Goal: Task Accomplishment & Management: Manage account settings

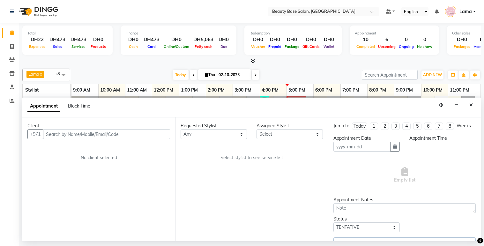
select select "tentative"
type input "02-10-2025"
select select "13437"
select select "960"
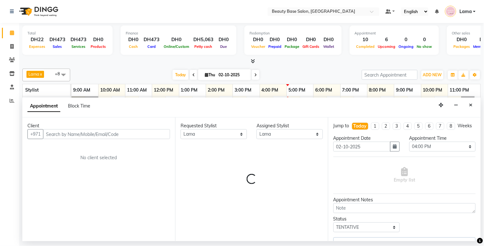
select select "1223"
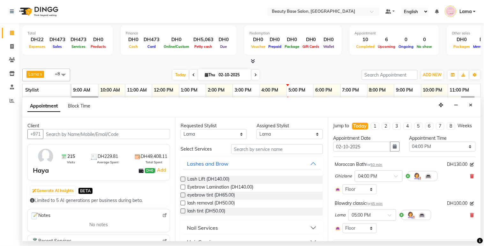
click at [461, 182] on div "Ghizlane × 04:00 PM" at bounding box center [404, 176] width 139 height 17
click at [471, 179] on icon at bounding box center [473, 176] width 4 height 4
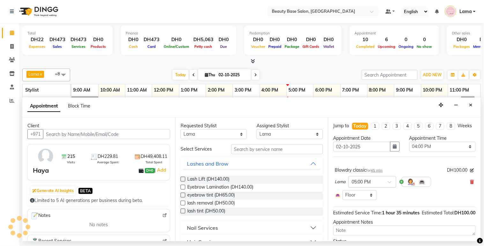
click at [380, 185] on input "text" at bounding box center [366, 181] width 28 height 7
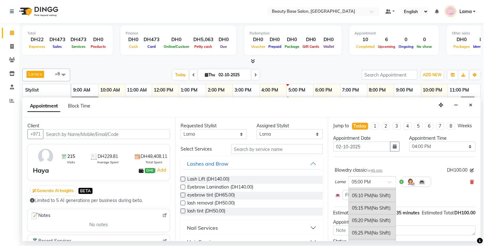
scroll to position [1078, 0]
click at [372, 206] on div "05:15 PM (No Shift)" at bounding box center [372, 200] width 47 height 12
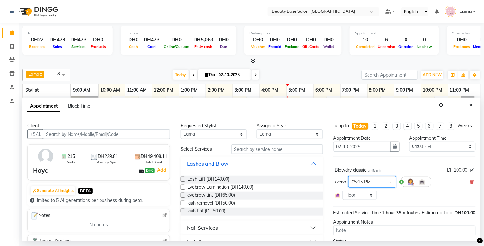
scroll to position [48, 0]
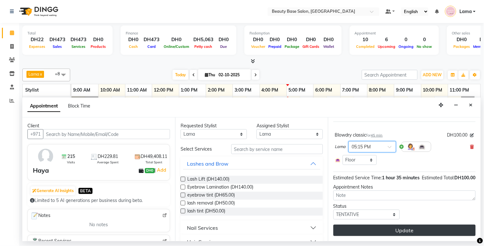
click at [429, 232] on button "Update" at bounding box center [405, 230] width 142 height 11
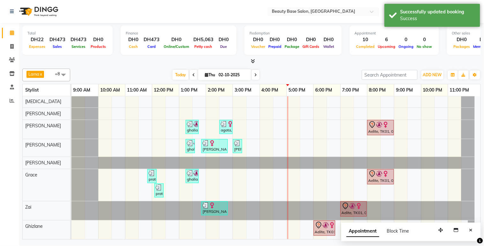
scroll to position [0, 0]
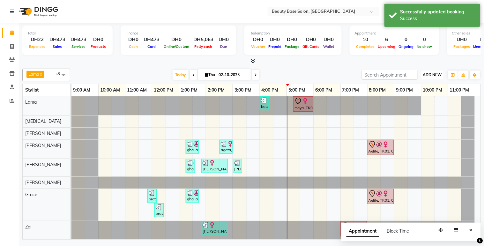
click at [434, 74] on span "ADD NEW" at bounding box center [432, 74] width 19 height 5
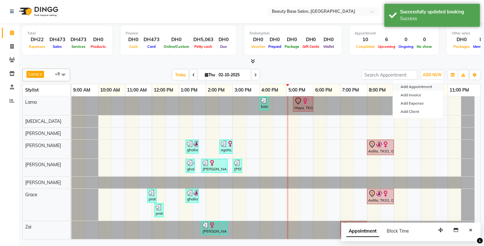
click at [430, 88] on button "Add Appointment" at bounding box center [418, 87] width 50 height 8
select select "600"
select select "tentative"
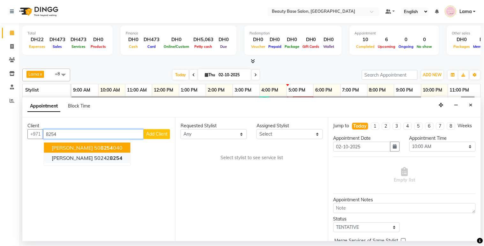
click at [82, 153] on button "[PERSON_NAME] 50242 8254" at bounding box center [87, 158] width 87 height 10
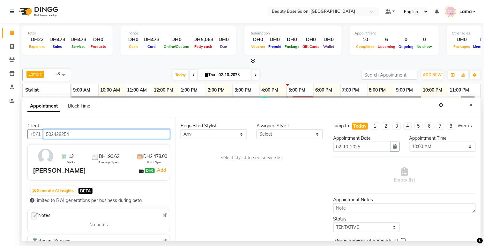
click at [103, 132] on input "502428254" at bounding box center [106, 134] width 127 height 10
type input "502428254"
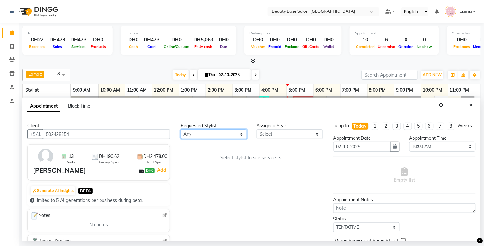
click at [218, 134] on select "Any [PERSON_NAME] [PERSON_NAME] [PERSON_NAME] [PERSON_NAME] [PERSON_NAME] [MEDI…" at bounding box center [214, 134] width 66 height 10
select select "30434"
click at [181, 129] on select "Any [PERSON_NAME] [PERSON_NAME] [PERSON_NAME] [PERSON_NAME] [PERSON_NAME] [MEDI…" at bounding box center [214, 134] width 66 height 10
select select "30434"
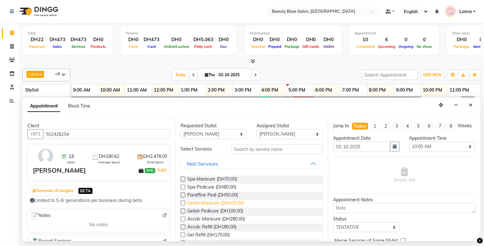
click at [206, 206] on span "Gelish Manicure (DH100.00)" at bounding box center [215, 204] width 57 height 8
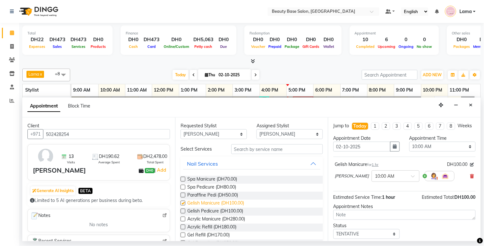
checkbox input "false"
click at [234, 135] on select "Any [PERSON_NAME] [PERSON_NAME] [PERSON_NAME] [PERSON_NAME] [PERSON_NAME] [MEDI…" at bounding box center [214, 134] width 66 height 10
select select "54542"
click at [181, 129] on select "Any [PERSON_NAME] [PERSON_NAME] [PERSON_NAME] [PERSON_NAME] [PERSON_NAME] [MEDI…" at bounding box center [214, 134] width 66 height 10
select select "54542"
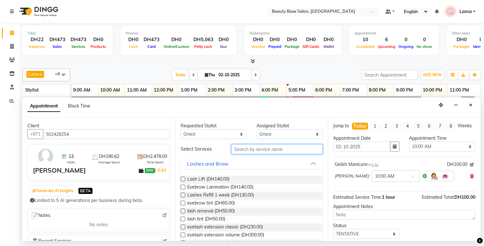
click at [254, 151] on input "text" at bounding box center [278, 149] width 92 height 10
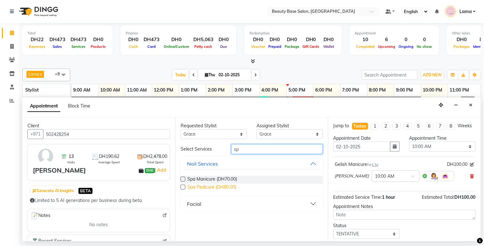
type input "sp"
click at [224, 191] on span "Spa Pedicure (DH80.00)" at bounding box center [211, 188] width 49 height 8
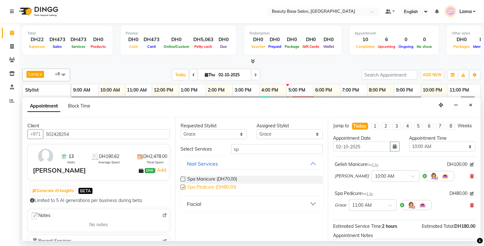
checkbox input "false"
click at [432, 152] on select "Select 10:00 AM 10:05 AM 10:10 AM 10:15 AM 10:20 AM 10:25 AM 10:30 AM 10:35 AM …" at bounding box center [443, 147] width 66 height 10
select select "1035"
click at [410, 148] on select "Select 10:00 AM 10:05 AM 10:10 AM 10:15 AM 10:20 AM 10:25 AM 10:30 AM 10:35 AM …" at bounding box center [443, 147] width 66 height 10
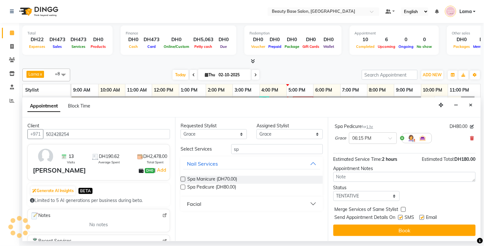
scroll to position [73, 0]
click at [377, 138] on input "text" at bounding box center [367, 137] width 28 height 7
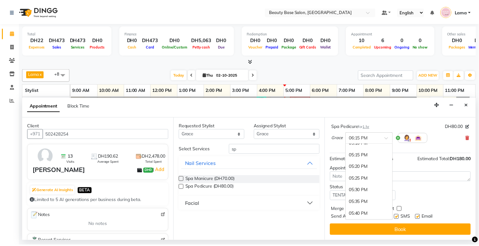
scroll to position [1024, 0]
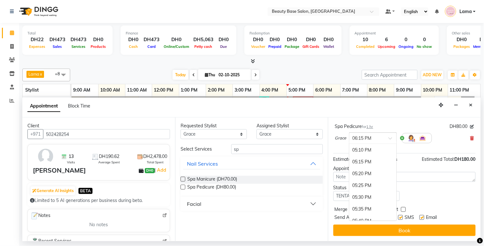
click at [364, 161] on div "05:15 PM" at bounding box center [373, 162] width 47 height 12
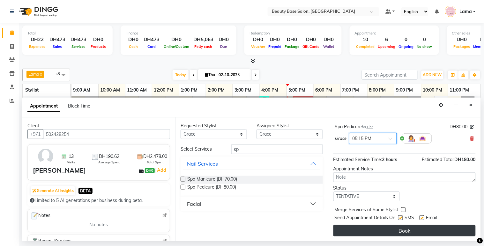
click at [429, 237] on button "Book" at bounding box center [405, 230] width 142 height 11
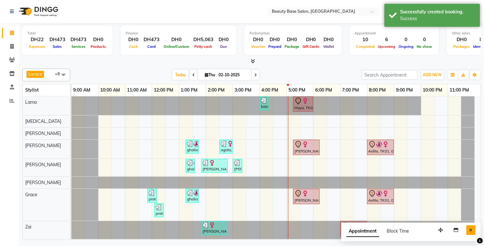
click at [472, 230] on icon "Close" at bounding box center [472, 230] width 4 height 4
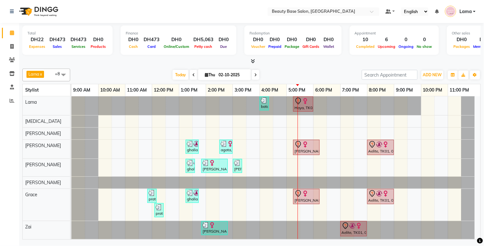
click at [258, 72] on span at bounding box center [256, 75] width 8 height 10
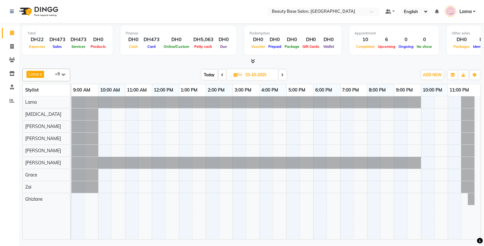
click at [285, 75] on span at bounding box center [283, 75] width 8 height 10
click at [284, 74] on icon at bounding box center [283, 75] width 3 height 4
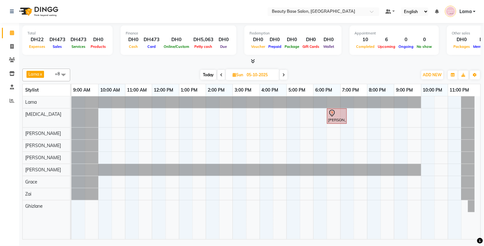
click at [221, 74] on icon at bounding box center [221, 75] width 3 height 4
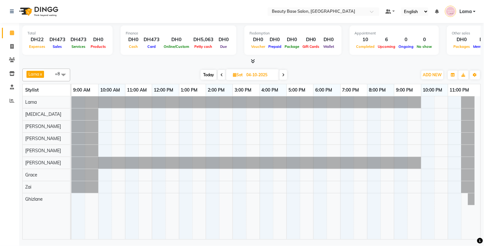
click at [221, 77] on span at bounding box center [222, 75] width 8 height 10
click at [221, 78] on span at bounding box center [223, 75] width 8 height 10
type input "02-10-2025"
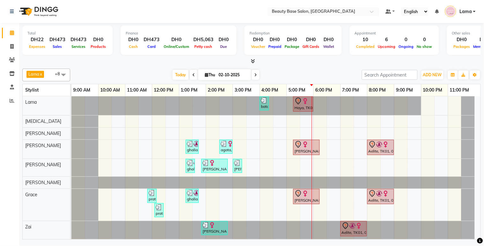
click at [303, 100] on img at bounding box center [305, 101] width 6 height 6
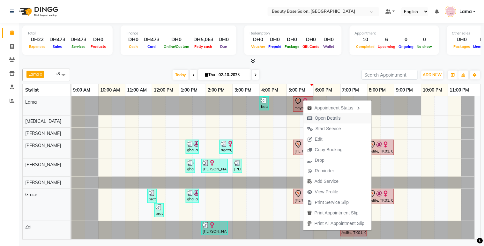
click at [331, 120] on span "Open Details" at bounding box center [328, 118] width 26 height 7
select select "7"
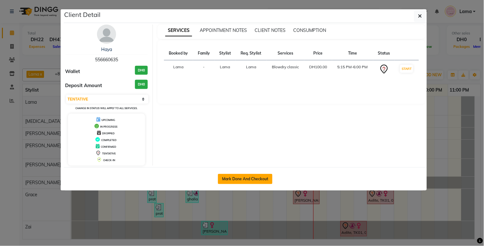
click at [237, 175] on button "Mark Done And Checkout" at bounding box center [245, 179] width 55 height 10
select select "service"
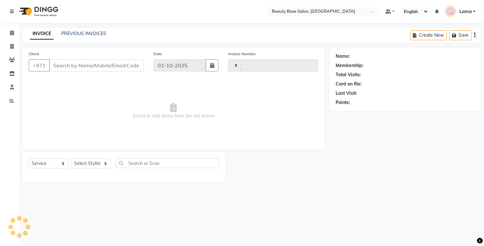
type input "2437"
select select "813"
type input "556660635"
select select "13437"
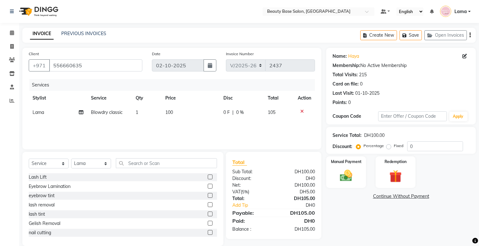
click at [394, 147] on label "Fixed" at bounding box center [399, 146] width 10 height 6
click at [390, 147] on input "Fixed" at bounding box center [390, 146] width 4 height 4
radio input "true"
click at [342, 175] on img at bounding box center [346, 176] width 21 height 15
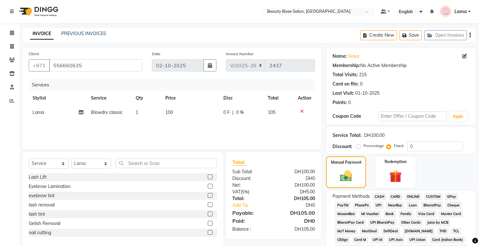
click at [397, 197] on span "CARD" at bounding box center [396, 196] width 14 height 7
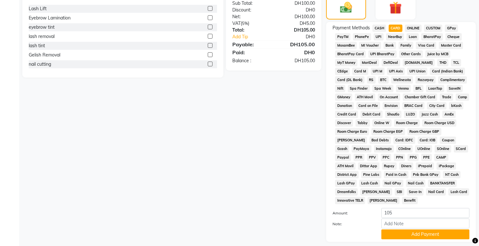
scroll to position [180, 0]
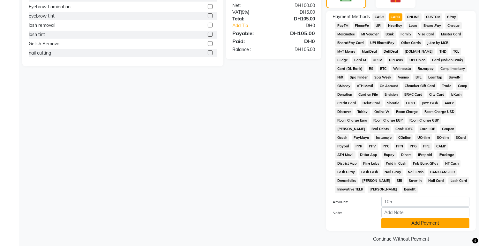
click at [410, 218] on button "Add Payment" at bounding box center [426, 223] width 88 height 10
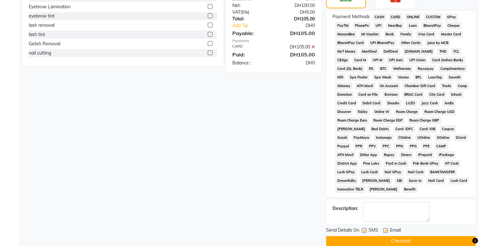
click at [377, 236] on button "Checkout" at bounding box center [401, 241] width 150 height 10
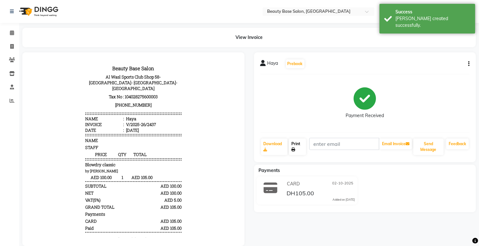
click at [296, 142] on link "Print" at bounding box center [297, 147] width 17 height 17
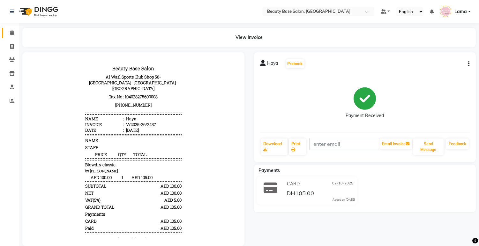
click at [13, 33] on icon at bounding box center [12, 32] width 4 height 5
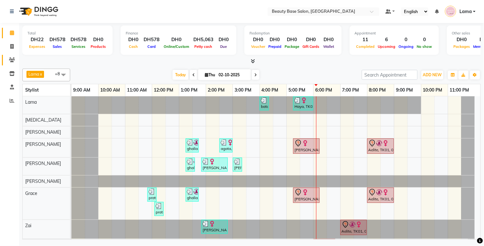
click at [10, 57] on icon at bounding box center [12, 59] width 6 height 5
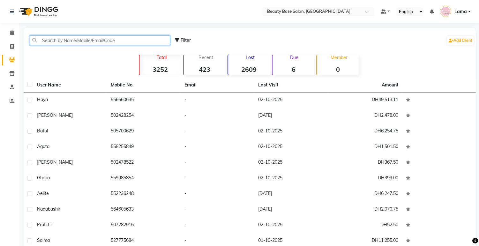
click at [80, 42] on input "text" at bounding box center [100, 40] width 141 height 10
click at [13, 31] on icon at bounding box center [12, 32] width 4 height 5
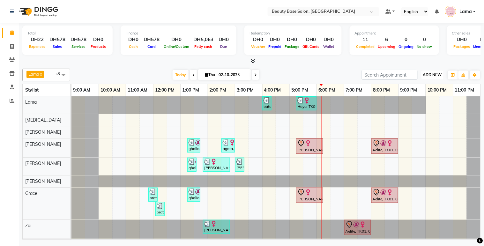
click at [434, 74] on span "ADD NEW" at bounding box center [432, 74] width 19 height 5
click at [424, 87] on button "Add Appointment" at bounding box center [418, 87] width 50 height 8
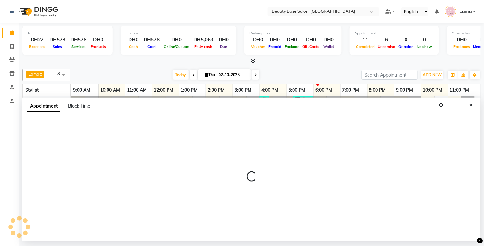
select select "600"
select select "tentative"
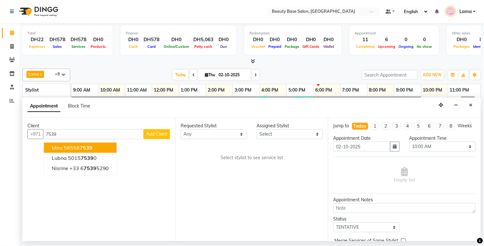
click at [80, 152] on button "mira 56556 7539" at bounding box center [80, 148] width 73 height 10
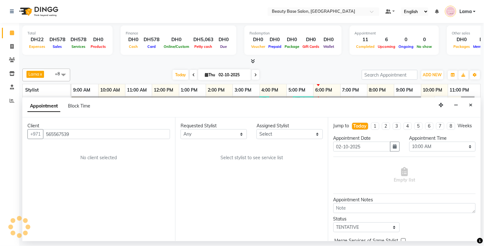
type input "565567539"
click at [203, 133] on select "Any [PERSON_NAME] [PERSON_NAME] [PERSON_NAME] [PERSON_NAME] [PERSON_NAME] [MEDI…" at bounding box center [214, 134] width 66 height 10
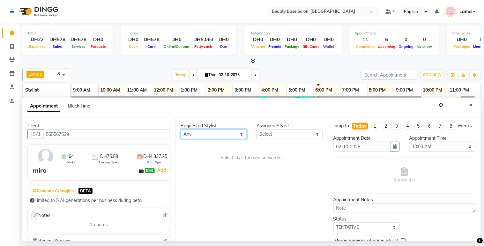
select select "13437"
click at [181, 129] on select "Any [PERSON_NAME] [PERSON_NAME] [PERSON_NAME] [PERSON_NAME] [PERSON_NAME] [MEDI…" at bounding box center [214, 134] width 66 height 10
select select "13437"
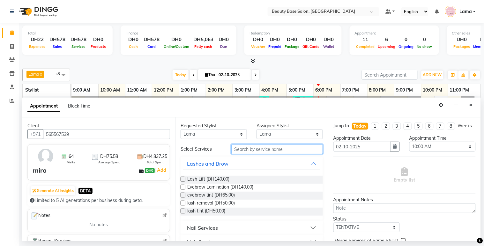
click at [292, 151] on input "text" at bounding box center [278, 149] width 92 height 10
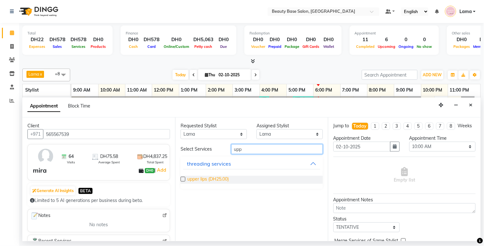
type input "upp"
click at [217, 181] on span "upper lips (DH25.00)" at bounding box center [208, 180] width 42 height 8
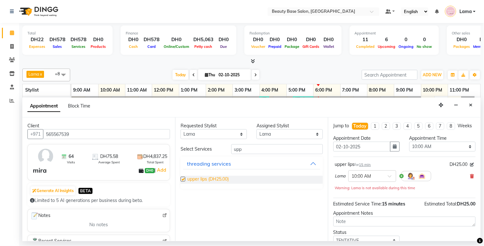
checkbox input "false"
click at [264, 151] on input "upp" at bounding box center [278, 149] width 92 height 10
type input "u"
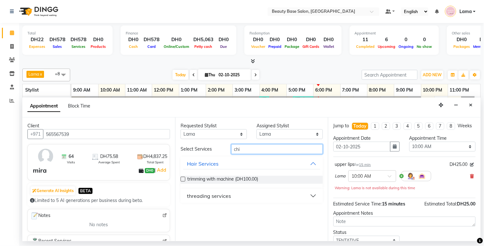
type input "chi"
click at [228, 198] on div "threading services" at bounding box center [209, 196] width 44 height 8
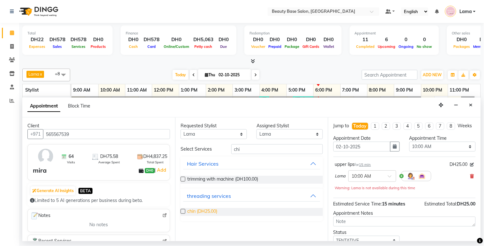
click at [217, 212] on span "chin (DH25.00)" at bounding box center [202, 212] width 30 height 8
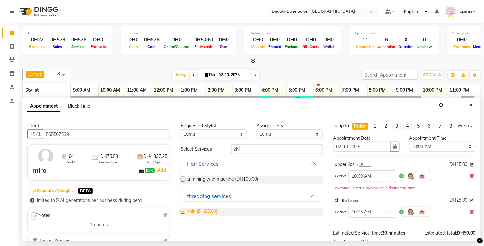
checkbox input "false"
click at [238, 139] on select "Any [PERSON_NAME] [PERSON_NAME] [PERSON_NAME] [PERSON_NAME] [PERSON_NAME] [MEDI…" at bounding box center [214, 134] width 66 height 10
click at [269, 150] on input "chi" at bounding box center [278, 149] width 92 height 10
type input "c"
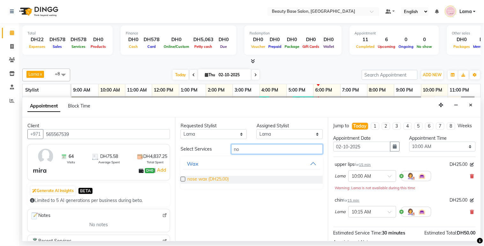
type input "no"
click at [199, 181] on span "nose wax (DH25.00)" at bounding box center [208, 180] width 42 height 8
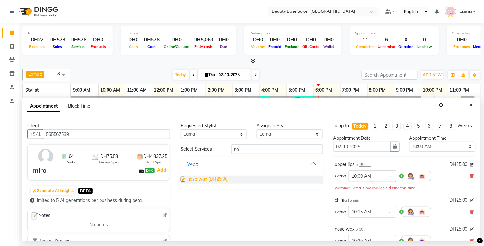
checkbox input "false"
click at [437, 152] on select "Select 10:00 AM 10:05 AM 10:10 AM 10:15 AM 10:20 AM 10:25 AM 10:30 AM 10:35 AM …" at bounding box center [443, 147] width 66 height 10
click at [410, 148] on select "Select 10:00 AM 10:05 AM 10:10 AM 10:15 AM 10:20 AM 10:25 AM 10:30 AM 10:35 AM …" at bounding box center [443, 147] width 66 height 10
click at [438, 220] on div "Lama × 06:05 PM" at bounding box center [404, 212] width 139 height 17
click at [442, 152] on select "Select 10:00 AM 10:05 AM 10:10 AM 10:15 AM 10:20 AM 10:25 AM 10:30 AM 10:35 AM …" at bounding box center [443, 147] width 66 height 10
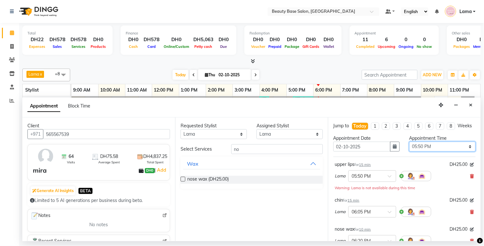
select select "1060"
click at [410, 148] on select "Select 10:00 AM 10:05 AM 10:10 AM 10:15 AM 10:20 AM 10:25 AM 10:30 AM 10:35 AM …" at bounding box center [443, 147] width 66 height 10
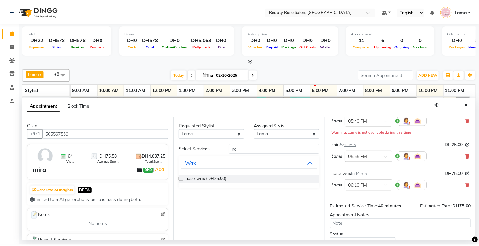
scroll to position [109, 0]
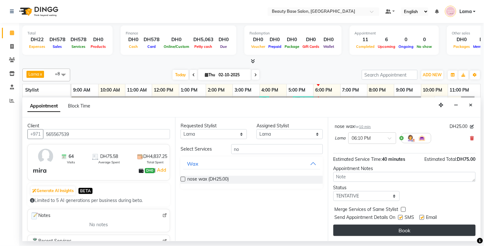
click at [426, 231] on button "Book" at bounding box center [405, 230] width 142 height 11
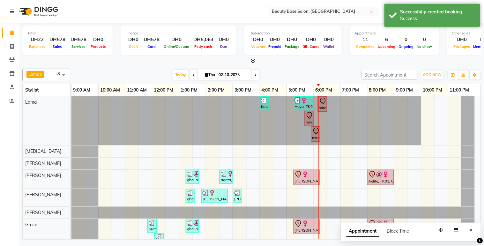
click at [308, 125] on div "mira, TK09, 05:40 PM-05:55 PM, upper lips" at bounding box center [309, 118] width 8 height 13
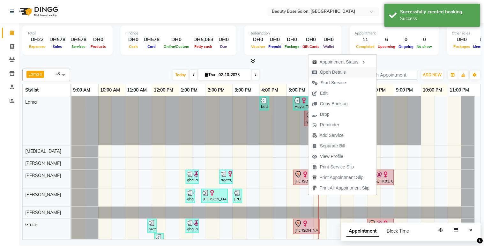
click at [331, 72] on span "Open Details" at bounding box center [333, 72] width 26 height 7
select select "7"
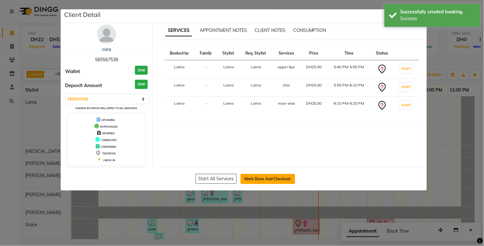
click at [259, 179] on button "Mark Done And Checkout" at bounding box center [268, 179] width 55 height 10
select select "service"
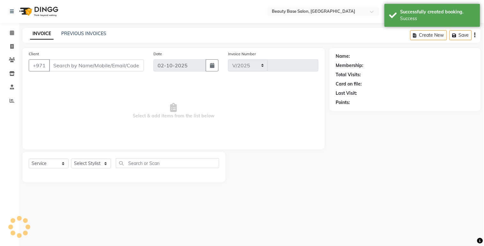
select select "813"
type input "2438"
type input "565567539"
select select "13437"
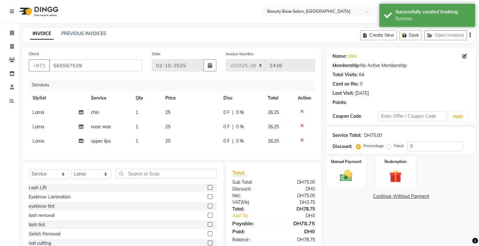
click at [394, 148] on label "Fixed" at bounding box center [399, 146] width 10 height 6
click at [389, 148] on input "Fixed" at bounding box center [390, 146] width 4 height 4
radio input "true"
click at [354, 175] on img at bounding box center [346, 176] width 21 height 15
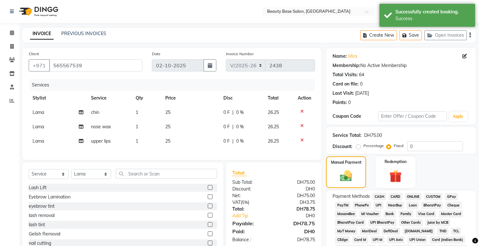
click at [402, 197] on span "CARD" at bounding box center [396, 196] width 14 height 7
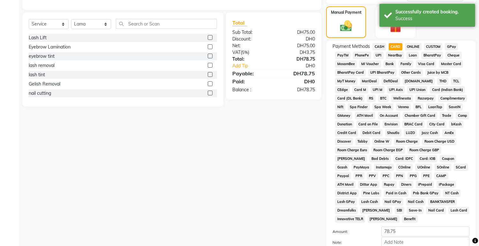
scroll to position [180, 0]
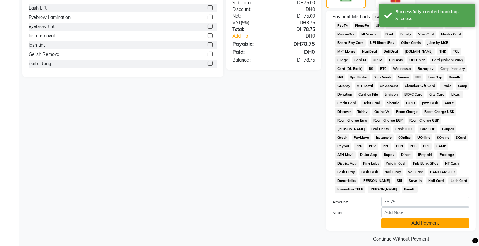
click at [413, 218] on button "Add Payment" at bounding box center [426, 223] width 88 height 10
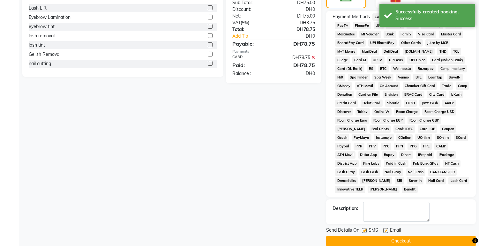
click at [426, 236] on button "Checkout" at bounding box center [401, 241] width 150 height 10
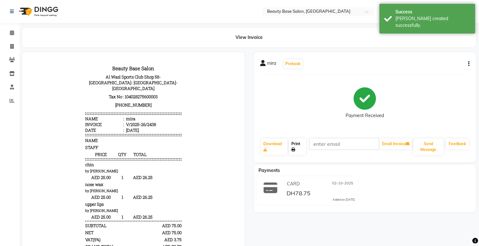
click at [301, 148] on link "Print" at bounding box center [297, 147] width 17 height 17
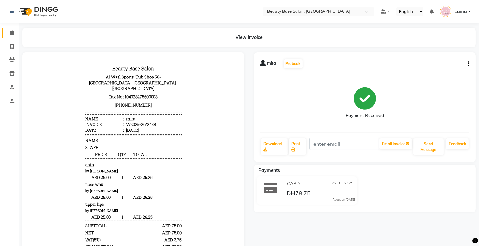
click at [12, 36] on span at bounding box center [11, 32] width 11 height 7
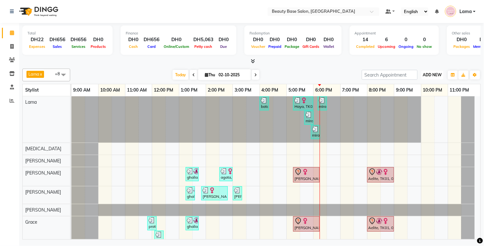
click at [434, 74] on span "ADD NEW" at bounding box center [432, 74] width 19 height 5
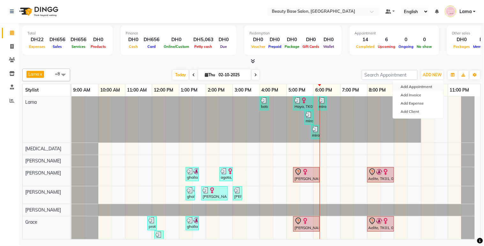
click at [423, 88] on button "Add Appointment" at bounding box center [418, 87] width 50 height 8
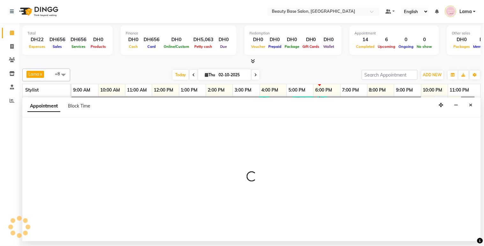
select select "600"
select select "tentative"
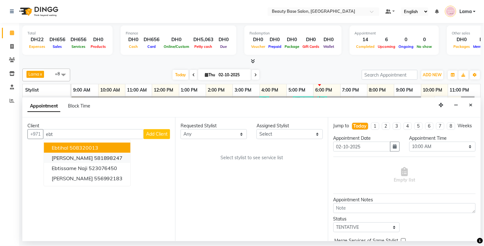
click at [97, 157] on ngb-highlight "581898247" at bounding box center [108, 158] width 29 height 6
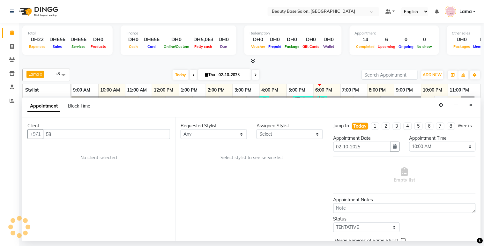
type input "5"
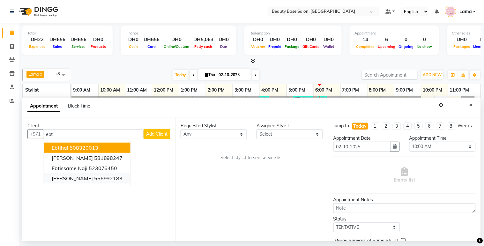
click at [96, 182] on button "ebtesam 556992183" at bounding box center [87, 178] width 87 height 10
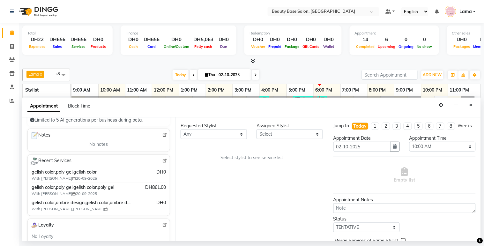
scroll to position [81, 0]
type input "556992183"
click at [203, 133] on select "Any [PERSON_NAME] [PERSON_NAME] [PERSON_NAME] [PERSON_NAME] [PERSON_NAME] [MEDI…" at bounding box center [214, 134] width 66 height 10
select select "13438"
click at [181, 129] on select "Any [PERSON_NAME] [PERSON_NAME] [PERSON_NAME] [PERSON_NAME] [PERSON_NAME] [MEDI…" at bounding box center [214, 134] width 66 height 10
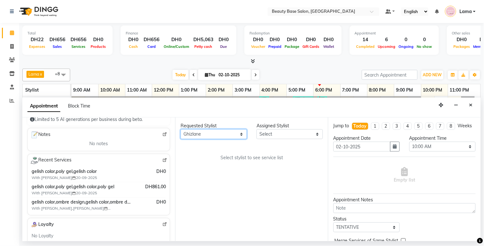
select select "13438"
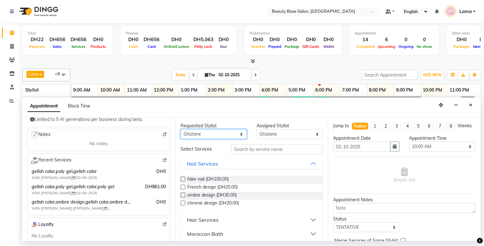
click at [235, 133] on select "Any [PERSON_NAME] [PERSON_NAME] [PERSON_NAME] [PERSON_NAME] [PERSON_NAME] [MEDI…" at bounding box center [214, 134] width 66 height 10
select select "61471"
click at [181, 129] on select "Any [PERSON_NAME] [PERSON_NAME] [PERSON_NAME] [PERSON_NAME] [PERSON_NAME] [MEDI…" at bounding box center [214, 134] width 66 height 10
select select "61471"
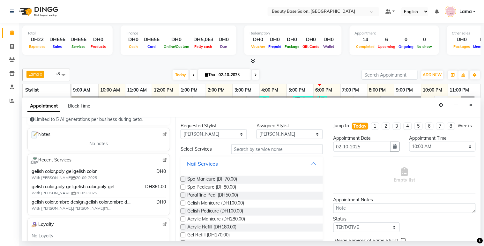
click at [259, 159] on button "Nail Services" at bounding box center [251, 163] width 137 height 11
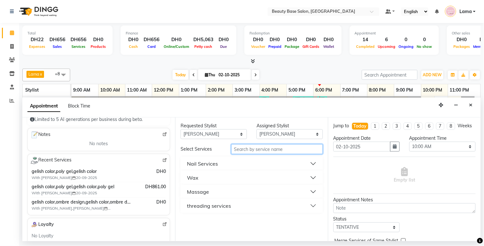
click at [263, 150] on input "text" at bounding box center [278, 149] width 92 height 10
type input "geli"
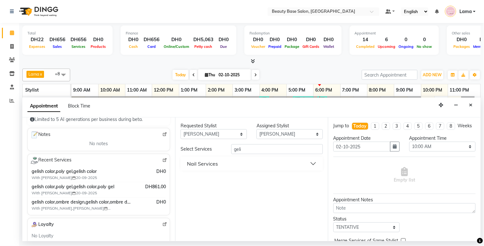
click at [231, 168] on button "Nail Services" at bounding box center [251, 163] width 137 height 11
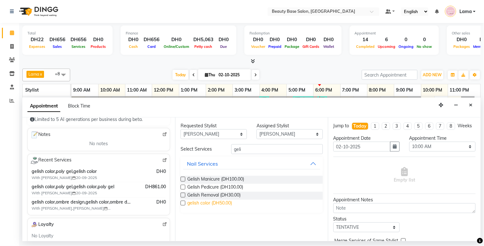
click at [220, 205] on span "gelish color (DH50.00)" at bounding box center [209, 204] width 45 height 8
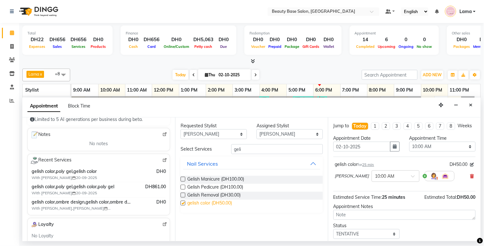
checkbox input "false"
click at [262, 151] on input "geli" at bounding box center [278, 149] width 92 height 10
type input "g"
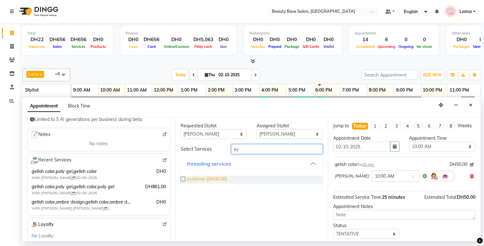
type input "ey"
click at [202, 180] on span "eyebrow (DH30.00)" at bounding box center [207, 180] width 40 height 8
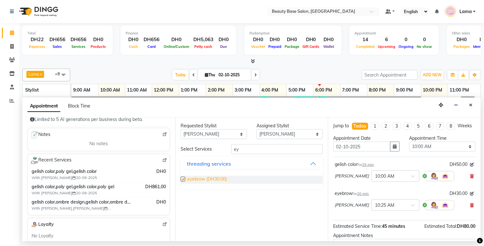
checkbox input "false"
click at [433, 152] on select "Select 10:00 AM 10:05 AM 10:10 AM 10:15 AM 10:20 AM 10:25 AM 10:30 AM 10:35 AM …" at bounding box center [443, 147] width 66 height 10
select select "1050"
click at [410, 148] on select "Select 10:00 AM 10:05 AM 10:10 AM 10:15 AM 10:20 AM 10:25 AM 10:30 AM 10:35 AM …" at bounding box center [443, 147] width 66 height 10
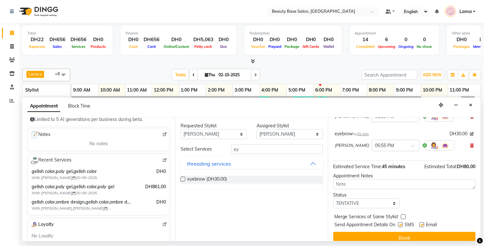
scroll to position [66, 0]
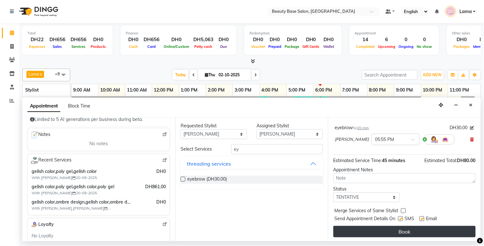
click at [432, 235] on button "Book" at bounding box center [405, 231] width 142 height 11
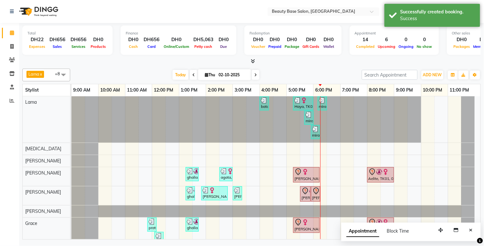
click at [304, 194] on icon at bounding box center [306, 191] width 8 height 8
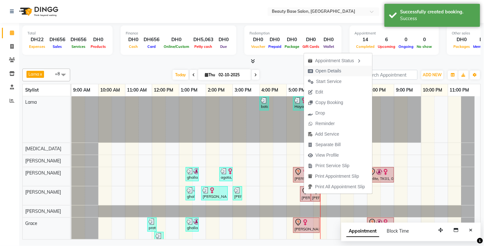
click at [330, 69] on span "Open Details" at bounding box center [329, 71] width 26 height 7
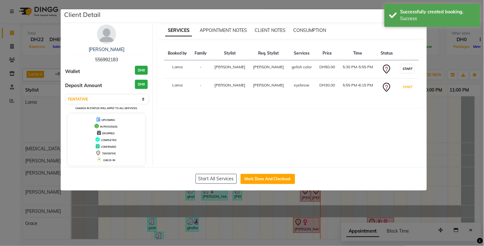
click at [406, 84] on button "START" at bounding box center [407, 87] width 13 height 8
click at [408, 68] on button "START" at bounding box center [407, 69] width 13 height 8
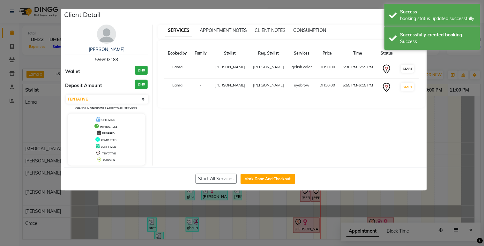
select select "select"
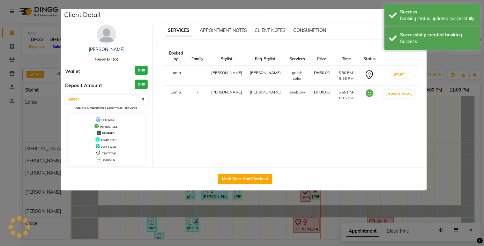
click at [455, 148] on ngb-modal-window "Client Detail ebtesam 556992183 Wallet DH0 Deposit Amount DH0 Select IN SERVICE…" at bounding box center [242, 123] width 484 height 246
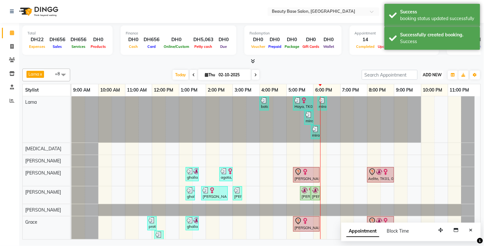
click at [435, 74] on span "ADD NEW" at bounding box center [432, 74] width 19 height 5
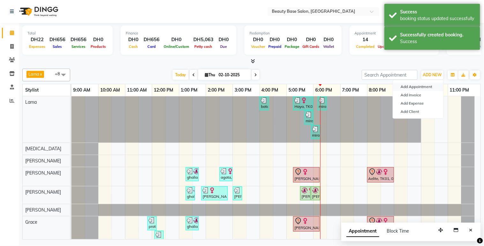
click at [421, 88] on button "Add Appointment" at bounding box center [418, 87] width 50 height 8
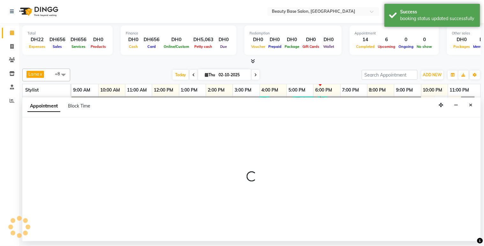
select select "tentative"
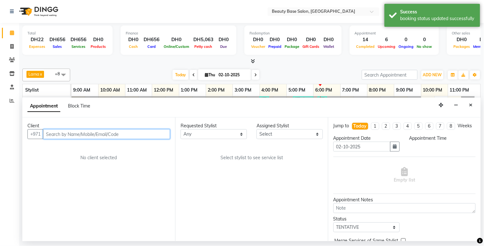
select select "600"
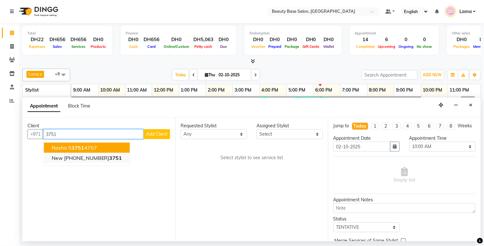
click at [110, 160] on span "3751" at bounding box center [116, 158] width 13 height 6
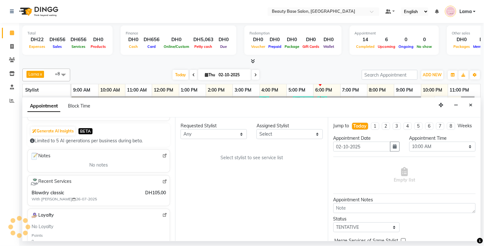
scroll to position [66, 0]
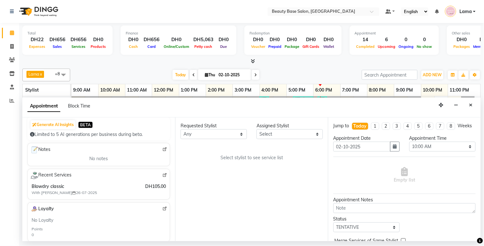
type input "9174433751"
click at [209, 138] on select "Any [PERSON_NAME] [PERSON_NAME] [PERSON_NAME] [PERSON_NAME] [PERSON_NAME] [MEDI…" at bounding box center [214, 134] width 66 height 10
select select "17496"
click at [181, 129] on select "Any [PERSON_NAME] [PERSON_NAME] [PERSON_NAME] [PERSON_NAME] [PERSON_NAME] [MEDI…" at bounding box center [214, 134] width 66 height 10
select select "17496"
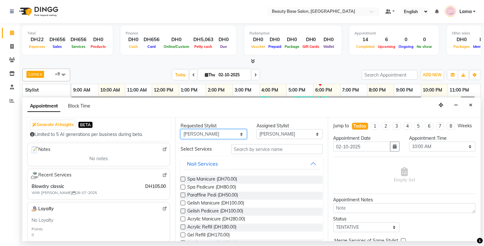
click at [222, 138] on select "Any [PERSON_NAME] [PERSON_NAME] [PERSON_NAME] [PERSON_NAME] [PERSON_NAME] [MEDI…" at bounding box center [214, 134] width 66 height 10
click at [227, 132] on select "Any [PERSON_NAME] [PERSON_NAME] [PERSON_NAME] [PERSON_NAME] [PERSON_NAME] [MEDI…" at bounding box center [214, 134] width 66 height 10
select select "54541"
click at [181, 129] on select "Any [PERSON_NAME] [PERSON_NAME] [PERSON_NAME] [PERSON_NAME] [PERSON_NAME] [MEDI…" at bounding box center [214, 134] width 66 height 10
select select "54541"
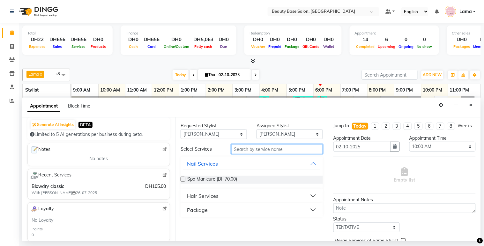
click at [245, 149] on input "text" at bounding box center [278, 149] width 92 height 10
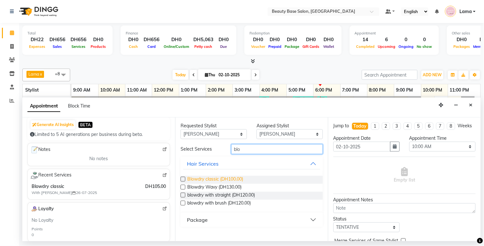
type input "blo"
click at [215, 177] on span "Blowdry classic (DH100.00)" at bounding box center [215, 180] width 56 height 8
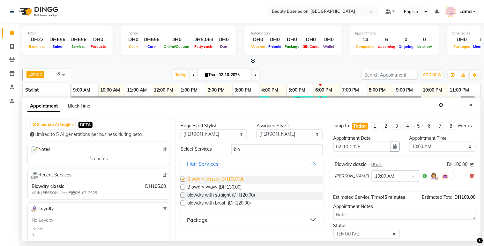
checkbox input "false"
click at [252, 149] on input "blo" at bounding box center [278, 149] width 92 height 10
click at [234, 133] on select "Any [PERSON_NAME] [PERSON_NAME] [PERSON_NAME] [PERSON_NAME] [PERSON_NAME] [MEDI…" at bounding box center [214, 134] width 66 height 10
select select "61471"
click at [181, 129] on select "Any [PERSON_NAME] [PERSON_NAME] [PERSON_NAME] [PERSON_NAME] [PERSON_NAME] [MEDI…" at bounding box center [214, 134] width 66 height 10
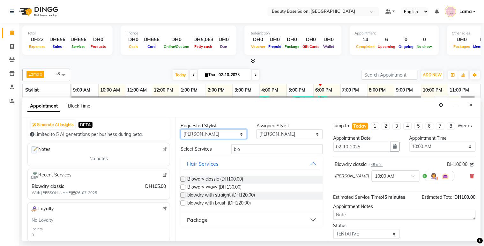
select select "61471"
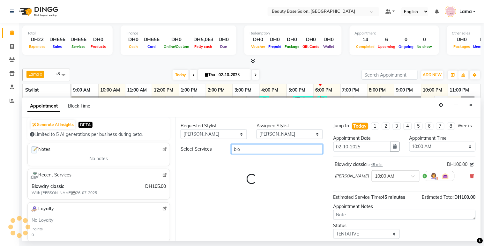
click at [251, 150] on input "blo" at bounding box center [278, 149] width 92 height 10
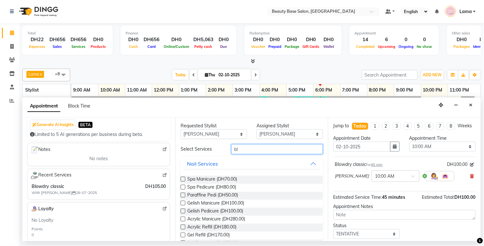
type input "b"
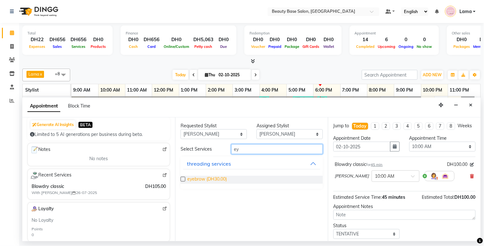
type input "ey"
click at [202, 180] on span "eyebrow (DH30.00)" at bounding box center [207, 180] width 40 height 8
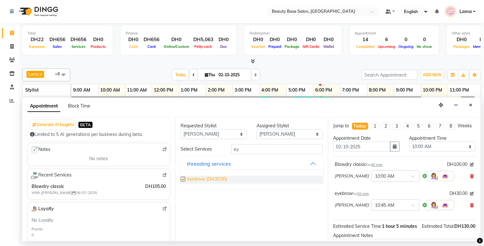
checkbox input "false"
click at [436, 152] on select "Select 10:00 AM 10:05 AM 10:10 AM 10:15 AM 10:20 AM 10:25 AM 10:30 AM 10:35 AM …" at bounding box center [443, 147] width 66 height 10
select select "960"
click at [410, 148] on select "Select 10:00 AM 10:05 AM 10:10 AM 10:15 AM 10:20 AM 10:25 AM 10:30 AM 10:35 AM …" at bounding box center [443, 147] width 66 height 10
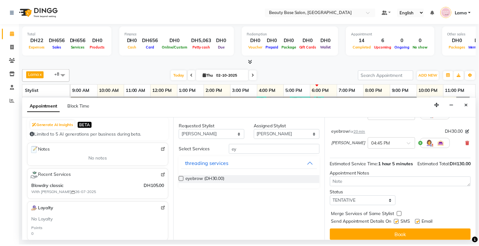
scroll to position [80, 0]
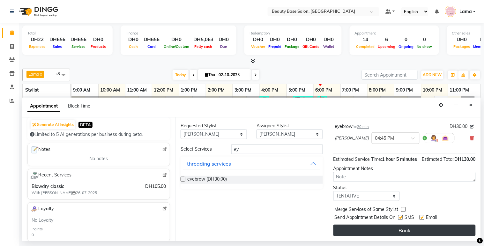
click at [425, 227] on button "Book" at bounding box center [405, 230] width 142 height 11
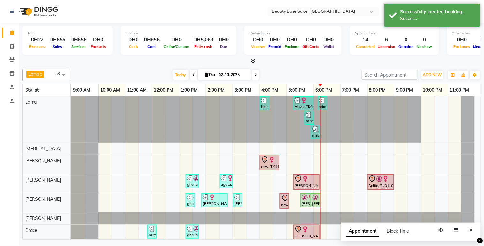
click at [267, 169] on div "new, TK11, 04:00 PM-04:45 PM, Blowdry classic" at bounding box center [270, 162] width 19 height 13
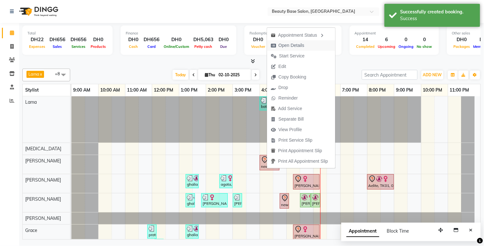
click at [299, 49] on span "Open Details" at bounding box center [287, 45] width 41 height 11
select select "7"
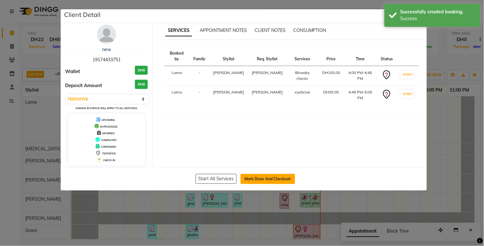
click at [255, 180] on button "Mark Done And Checkout" at bounding box center [268, 179] width 55 height 10
select select "service"
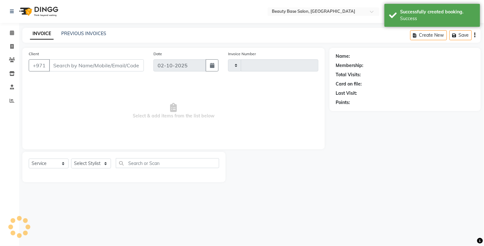
type input "2439"
select select "813"
type input "19174433751"
select select "61471"
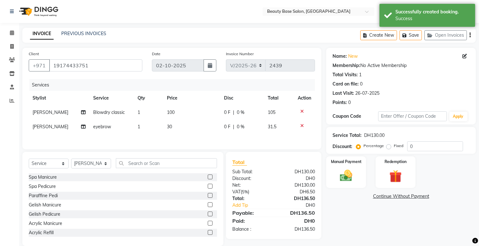
click at [394, 149] on label "Fixed" at bounding box center [399, 146] width 10 height 6
click at [389, 148] on input "Fixed" at bounding box center [390, 146] width 4 height 4
radio input "true"
click at [353, 178] on img at bounding box center [346, 176] width 21 height 15
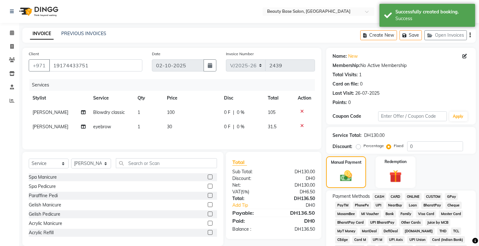
click at [401, 197] on span "CARD" at bounding box center [396, 196] width 14 height 7
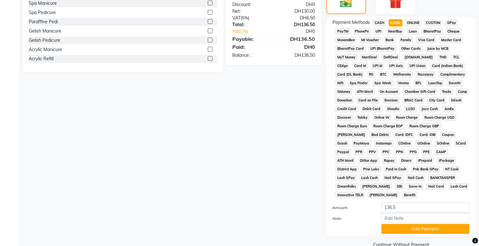
scroll to position [180, 0]
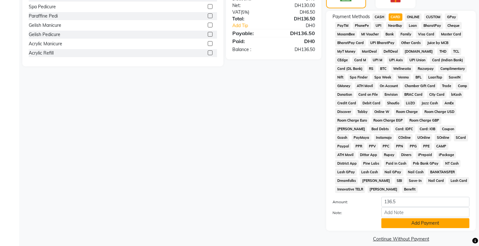
click at [416, 218] on button "Add Payment" at bounding box center [426, 223] width 88 height 10
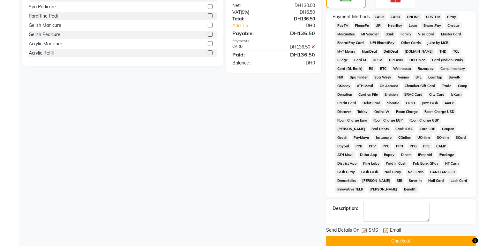
click at [419, 236] on button "Checkout" at bounding box center [401, 241] width 150 height 10
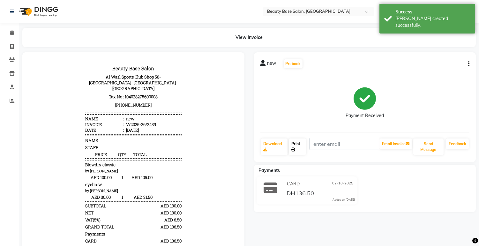
click at [298, 145] on link "Print" at bounding box center [297, 147] width 17 height 17
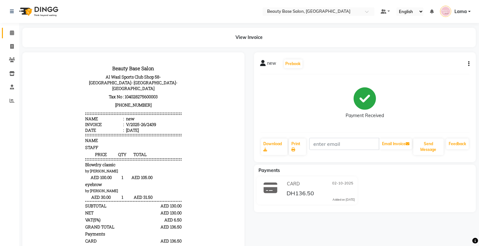
click at [17, 34] on span at bounding box center [11, 32] width 11 height 7
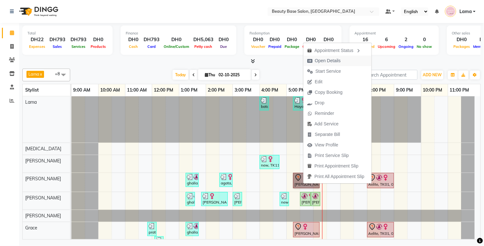
click at [328, 62] on span "Open Details" at bounding box center [328, 60] width 26 height 7
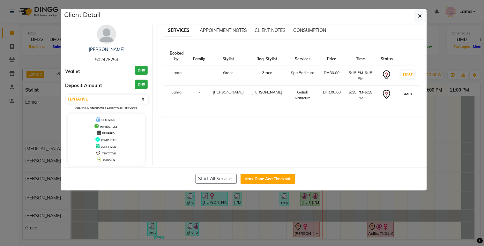
click at [407, 90] on button "START" at bounding box center [407, 94] width 13 height 8
click at [406, 71] on button "START" at bounding box center [407, 75] width 13 height 8
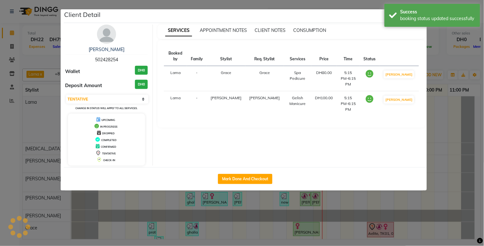
select select "1"
click at [364, 215] on ngb-modal-window "Client Detail fawzia 502428254 Wallet DH0 Deposit Amount DH0 Select IN SERVICE …" at bounding box center [242, 123] width 484 height 246
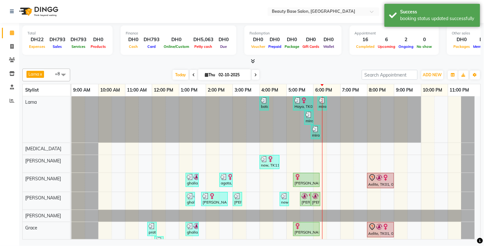
scroll to position [58, 0]
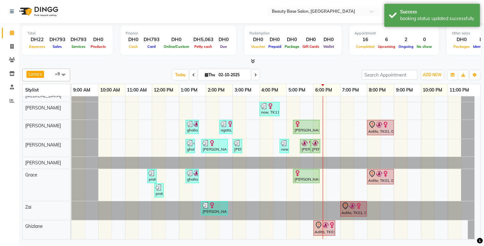
click at [332, 225] on div "Aelite, TK01, 06:00 PM-06:50 PM, Moroccan Bath" at bounding box center [325, 228] width 20 height 13
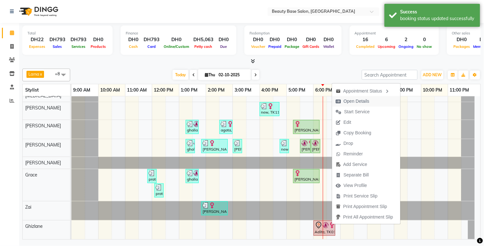
click at [364, 102] on span "Open Details" at bounding box center [357, 101] width 26 height 7
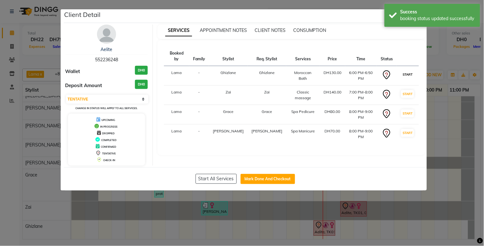
click at [402, 71] on button "START" at bounding box center [407, 75] width 13 height 8
select select "select"
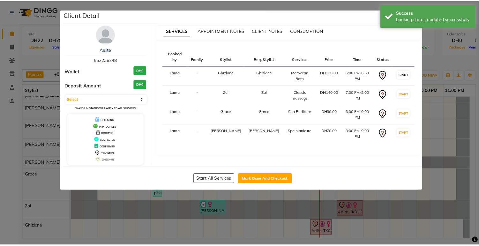
scroll to position [57, 0]
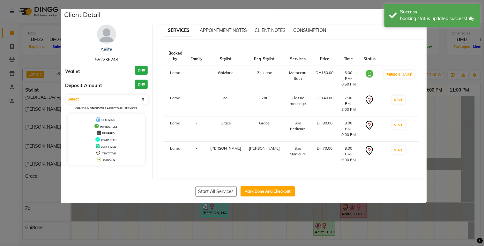
click at [394, 232] on ngb-modal-window "Client Detail Aelite 552236248 Wallet DH0 Deposit Amount DH0 Select IN SERVICE …" at bounding box center [242, 123] width 484 height 246
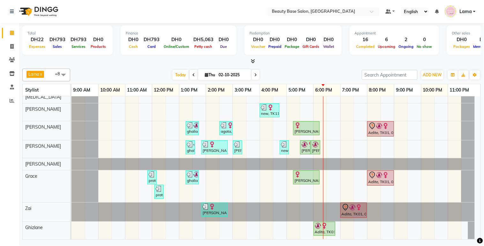
click at [303, 177] on div "[PERSON_NAME], TK08, 05:15 PM-06:15 PM, Spa Pedicure" at bounding box center [306, 177] width 25 height 12
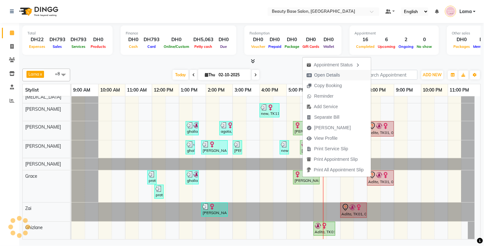
click at [340, 76] on span "Open Details" at bounding box center [328, 75] width 26 height 7
select select "1"
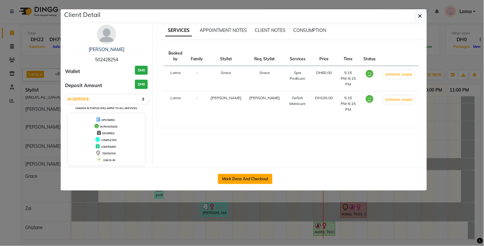
click at [257, 179] on button "Mark Done And Checkout" at bounding box center [245, 179] width 55 height 10
select select "service"
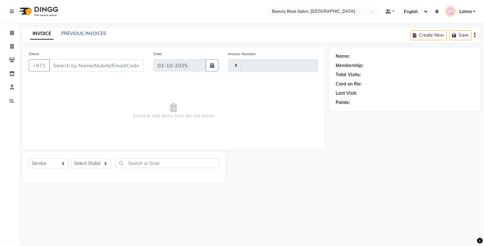
type input "2440"
select select "813"
type input "502428254"
select select "54542"
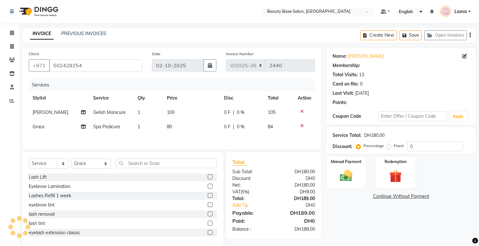
click at [394, 149] on label "Fixed" at bounding box center [399, 146] width 10 height 6
click at [389, 148] on input "Fixed" at bounding box center [390, 146] width 4 height 4
radio input "true"
click at [352, 181] on img at bounding box center [346, 176] width 21 height 15
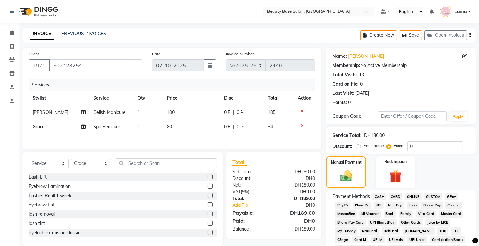
click at [401, 200] on span "CARD" at bounding box center [396, 196] width 14 height 7
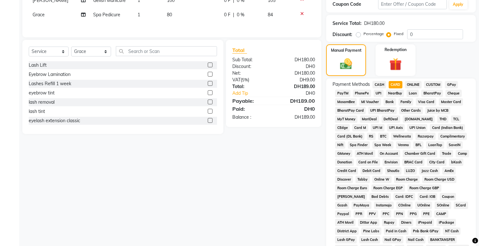
scroll to position [180, 0]
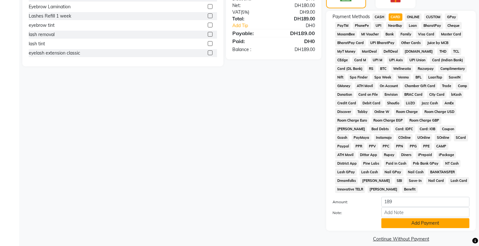
click at [409, 218] on button "Add Payment" at bounding box center [426, 223] width 88 height 10
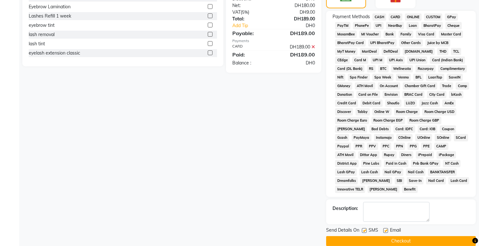
click at [416, 236] on button "Checkout" at bounding box center [401, 241] width 150 height 10
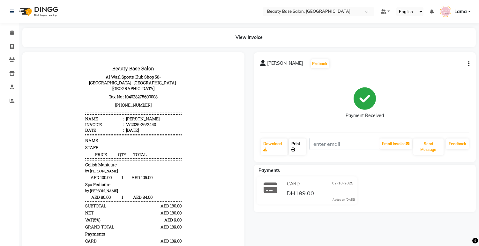
click at [305, 145] on link "Print" at bounding box center [297, 147] width 17 height 17
click at [11, 38] on link "Calendar" at bounding box center [9, 33] width 15 height 11
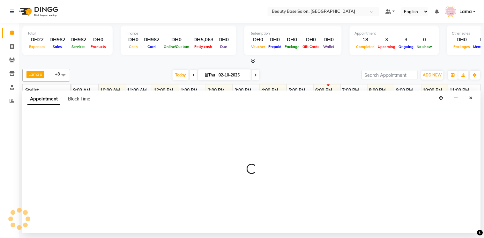
scroll to position [65, 0]
click at [474, 98] on button "Close" at bounding box center [471, 98] width 9 height 10
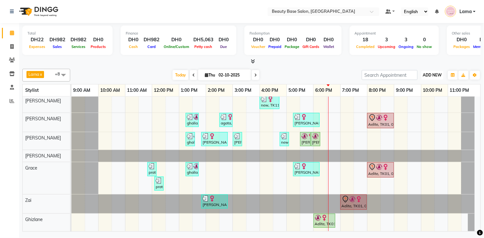
click at [438, 75] on span "ADD NEW" at bounding box center [432, 74] width 19 height 5
click at [427, 87] on button "Add Appointment" at bounding box center [418, 87] width 50 height 8
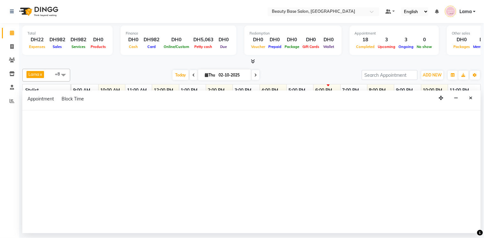
select select "600"
select select "tentative"
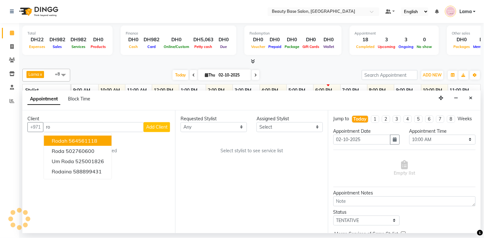
type input "r"
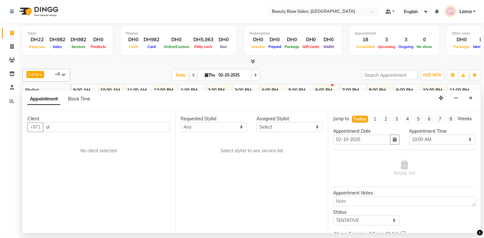
type input "a"
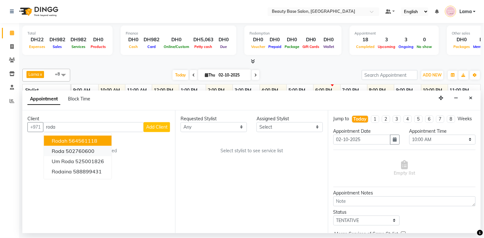
click at [85, 149] on ngb-highlight "502760600" at bounding box center [80, 151] width 29 height 6
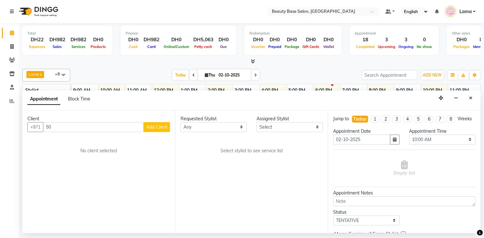
type input "5"
type input "e"
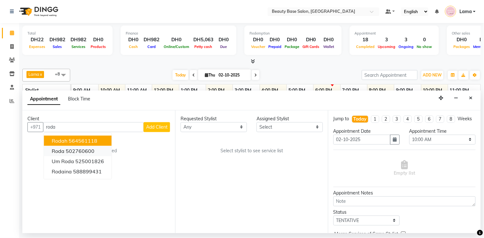
click at [96, 149] on button "roda 502760600" at bounding box center [78, 151] width 68 height 10
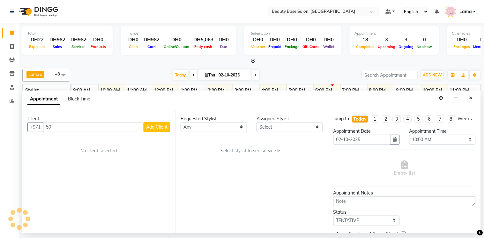
type input "5"
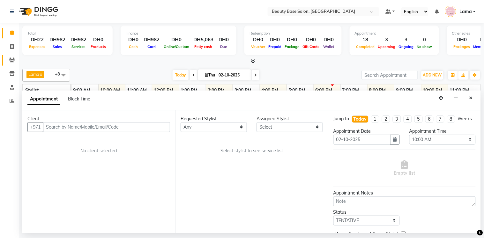
click at [15, 62] on span at bounding box center [11, 60] width 11 height 7
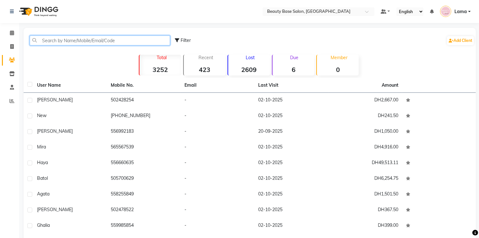
click at [98, 39] on input "text" at bounding box center [100, 40] width 141 height 10
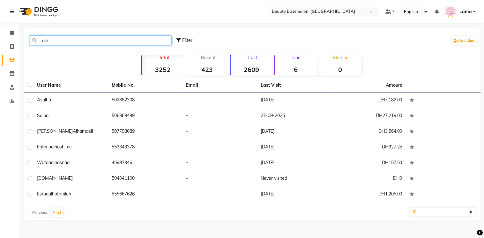
type input "alh"
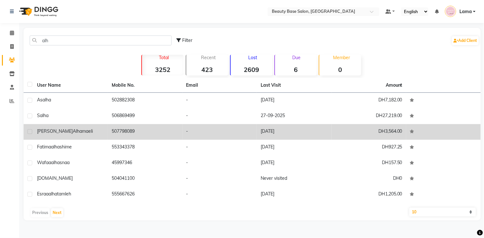
click at [130, 133] on td "507798089" at bounding box center [145, 132] width 75 height 16
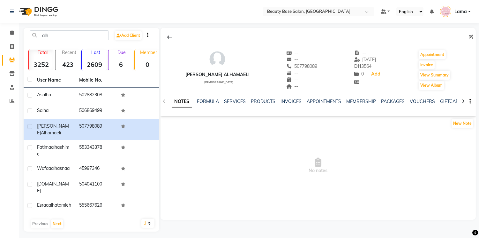
click at [470, 37] on icon at bounding box center [471, 37] width 4 height 4
select select "female"
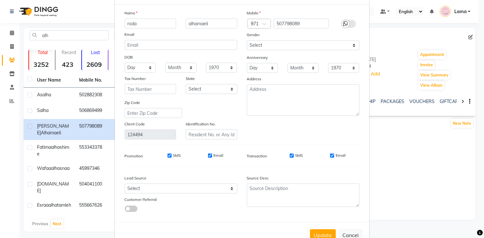
scroll to position [46, 0]
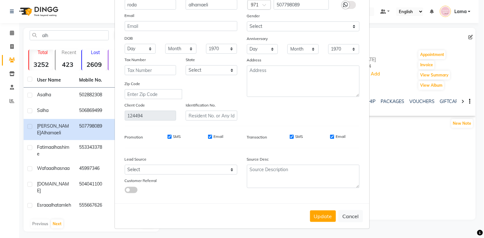
type input "roda"
click at [322, 220] on button "Update" at bounding box center [323, 215] width 26 height 11
select select
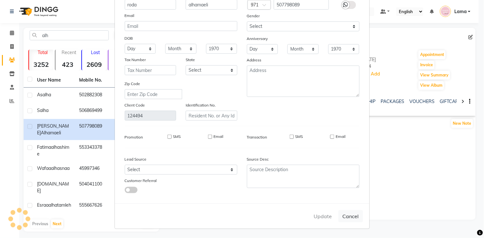
select select
checkbox input "false"
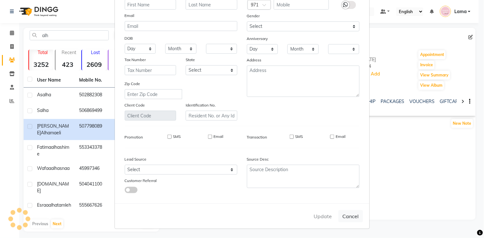
checkbox input "false"
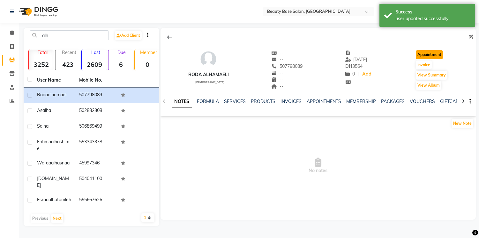
click at [427, 56] on button "Appointment" at bounding box center [429, 54] width 27 height 9
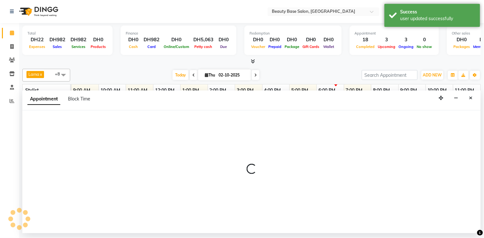
select select "tentative"
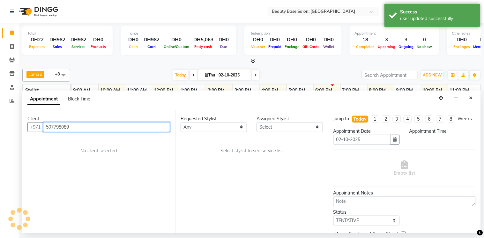
select select "600"
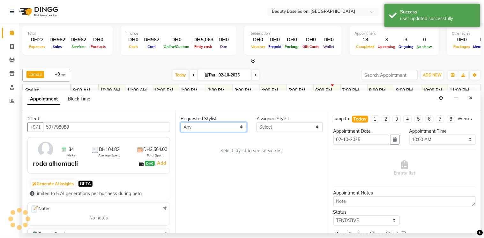
click at [225, 126] on select "Any [PERSON_NAME] [PERSON_NAME] [PERSON_NAME] [PERSON_NAME] [PERSON_NAME] [MEDI…" at bounding box center [214, 127] width 66 height 10
select select "30434"
click at [181, 122] on select "Any [PERSON_NAME] [PERSON_NAME] [PERSON_NAME] [PERSON_NAME] [PERSON_NAME] [MEDI…" at bounding box center [214, 127] width 66 height 10
select select "30434"
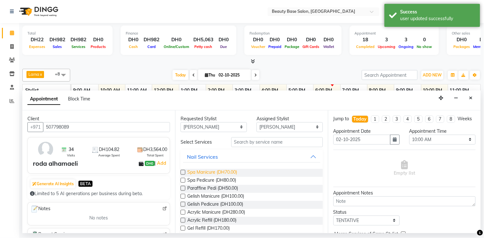
click at [214, 173] on span "Spa Manicure (DH70.00)" at bounding box center [212, 173] width 50 height 8
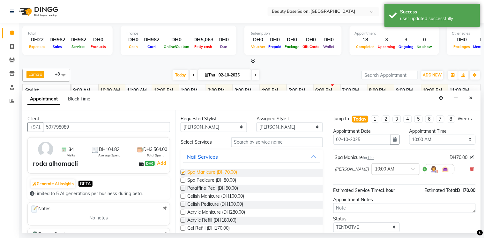
checkbox input "false"
click at [233, 126] on select "Any [PERSON_NAME] [PERSON_NAME] [PERSON_NAME] [PERSON_NAME] [PERSON_NAME] [MEDI…" at bounding box center [214, 127] width 66 height 10
select select "13437"
click at [181, 122] on select "Any [PERSON_NAME] [PERSON_NAME] [PERSON_NAME] [PERSON_NAME] [PERSON_NAME] [MEDI…" at bounding box center [214, 127] width 66 height 10
select select "13437"
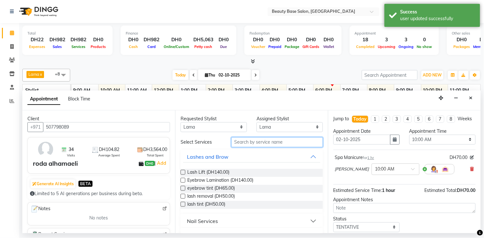
click at [245, 143] on input "text" at bounding box center [278, 142] width 92 height 10
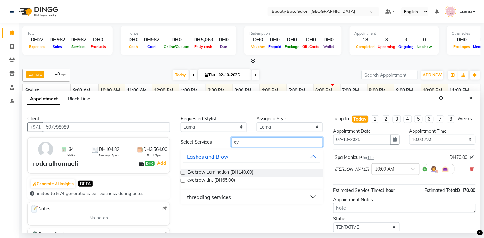
type input "ey"
click at [198, 201] on button "threading services" at bounding box center [251, 196] width 137 height 11
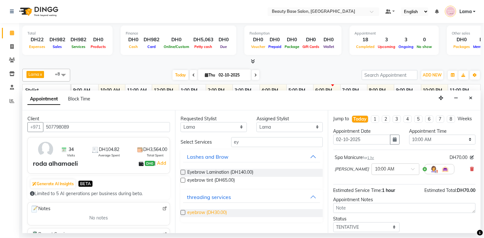
click at [193, 212] on span "eyebrow (DH30.00)" at bounding box center [207, 213] width 40 height 8
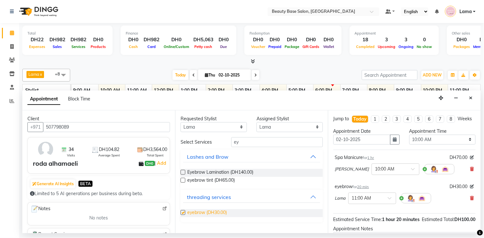
checkbox input "false"
click at [220, 126] on select "Any [PERSON_NAME] [PERSON_NAME] [PERSON_NAME] [PERSON_NAME] [PERSON_NAME] [MEDI…" at bounding box center [214, 127] width 66 height 10
select select "54542"
click at [181, 122] on select "Any [PERSON_NAME] [PERSON_NAME] [PERSON_NAME] [PERSON_NAME] [PERSON_NAME] [MEDI…" at bounding box center [214, 127] width 66 height 10
select select "54542"
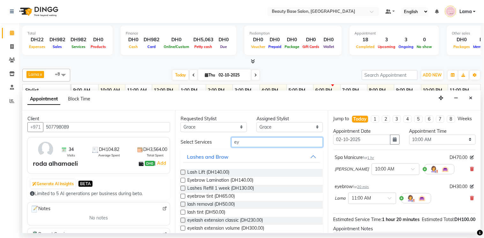
click at [245, 143] on input "ey" at bounding box center [278, 142] width 92 height 10
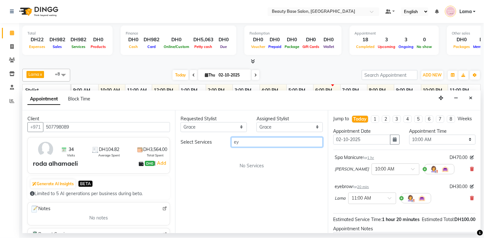
type input "e"
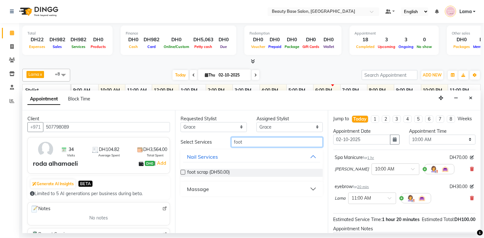
type input "foot"
click at [204, 188] on div "Massage" at bounding box center [198, 189] width 22 height 8
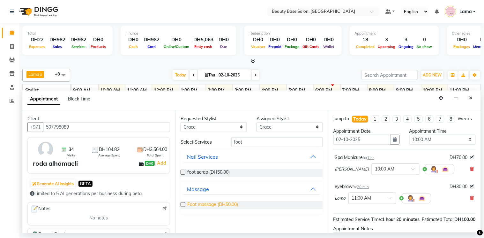
click at [197, 207] on span "Foot massage (DH50.00)" at bounding box center [212, 205] width 51 height 8
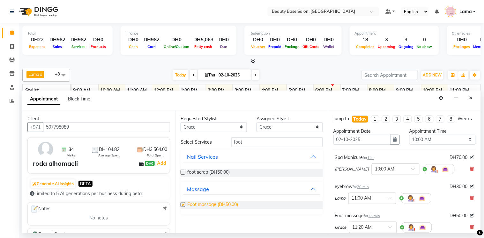
checkbox input "false"
click at [426, 144] on select "Select 10:00 AM 10:05 AM 10:10 AM 10:15 AM 10:20 AM 10:25 AM 10:30 AM 10:35 AM …" at bounding box center [443, 139] width 66 height 10
click at [438, 144] on select "Select 10:00 AM 10:05 AM 10:10 AM 10:15 AM 10:20 AM 10:25 AM 10:30 AM 10:35 AM …" at bounding box center [443, 139] width 66 height 10
select select "1100"
click at [410, 140] on select "Select 10:00 AM 10:05 AM 10:10 AM 10:15 AM 10:20 AM 10:25 AM 10:30 AM 10:35 AM …" at bounding box center [443, 139] width 66 height 10
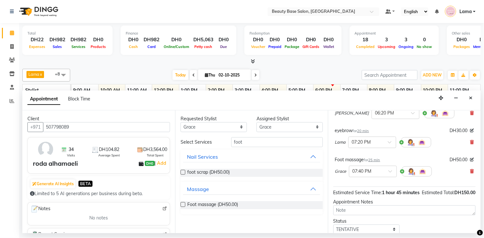
scroll to position [56, 0]
click at [372, 145] on input "text" at bounding box center [366, 141] width 28 height 7
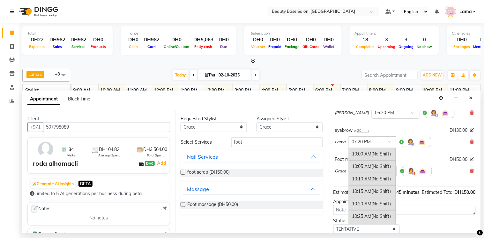
scroll to position [1401, 0]
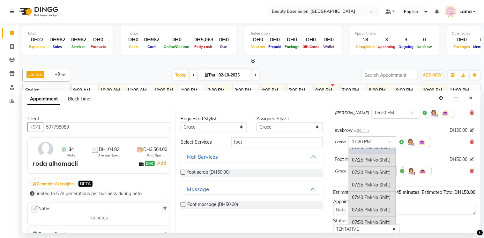
click at [401, 133] on div "eyebrow for 20 min DH30.00" at bounding box center [404, 130] width 139 height 7
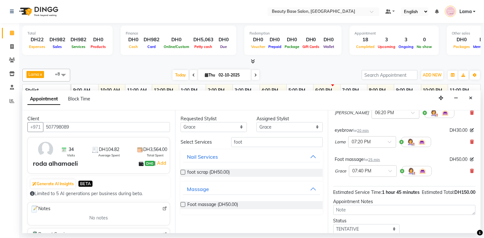
click at [378, 116] on input "text" at bounding box center [390, 112] width 28 height 7
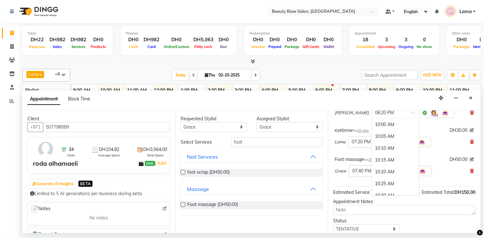
scroll to position [1198, 0]
click at [372, 189] on div "06:45 PM" at bounding box center [395, 183] width 47 height 12
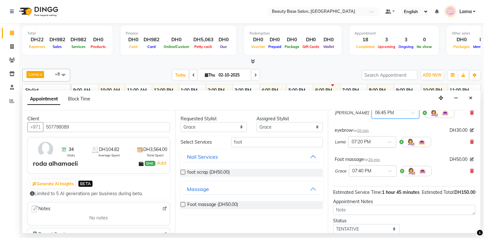
click at [374, 145] on input "text" at bounding box center [366, 141] width 28 height 7
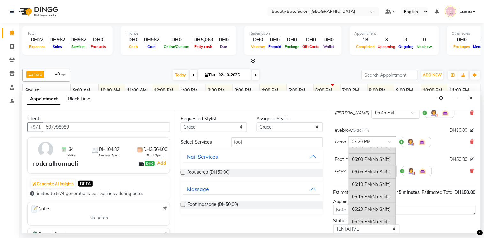
scroll to position [1190, 0]
click at [366, 191] on div "06:10 PM (No Shift)" at bounding box center [372, 184] width 47 height 12
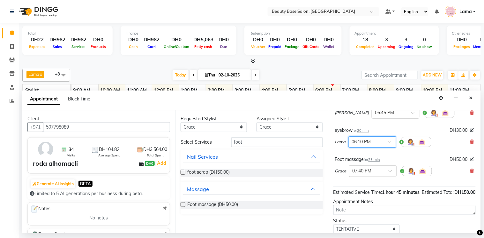
click at [365, 145] on input "text" at bounding box center [366, 141] width 28 height 7
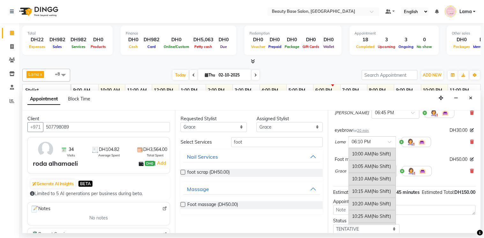
scroll to position [1226, 0]
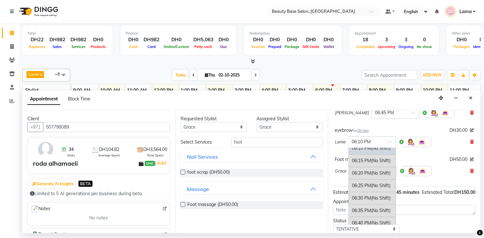
click at [370, 179] on div "06:20 PM (No Shift)" at bounding box center [372, 173] width 47 height 12
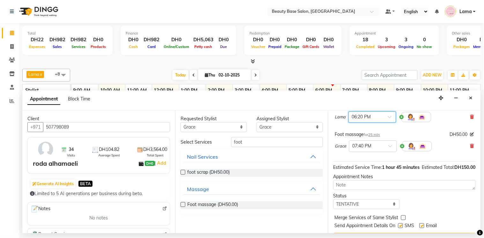
scroll to position [87, 0]
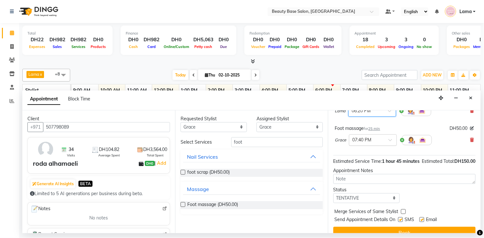
click at [374, 143] on input "text" at bounding box center [367, 139] width 28 height 7
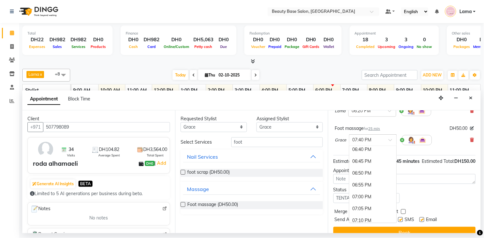
scroll to position [1239, 0]
click at [368, 174] on div "06:45 PM" at bounding box center [373, 168] width 47 height 12
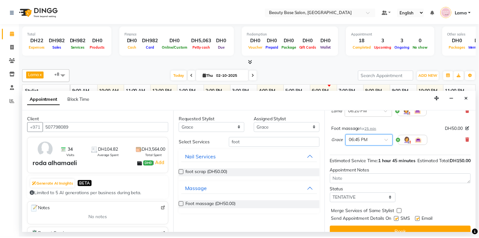
scroll to position [117, 0]
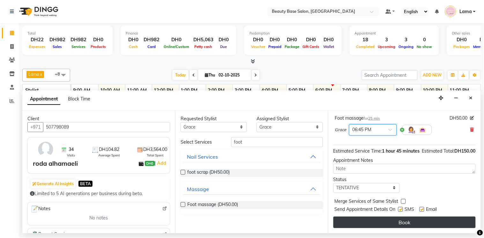
click at [410, 223] on button "Book" at bounding box center [405, 221] width 142 height 11
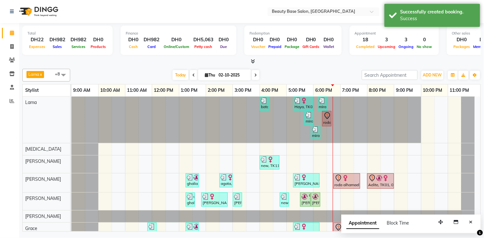
click at [328, 121] on div "roda alhamaeli, TK12, 06:20 PM-06:40 PM, eyebrow" at bounding box center [327, 118] width 8 height 13
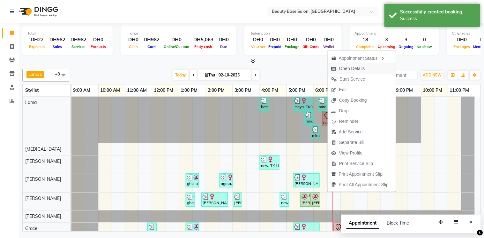
click at [353, 69] on span "Open Details" at bounding box center [352, 68] width 26 height 7
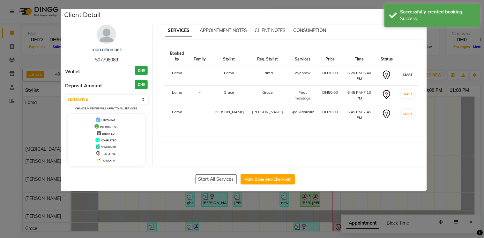
click at [401, 71] on button "START" at bounding box center [407, 75] width 13 height 8
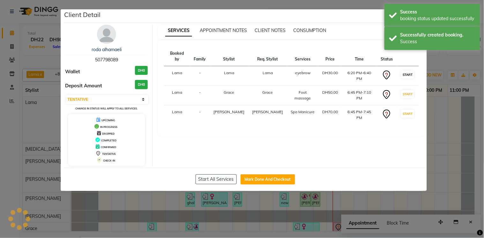
select select "select"
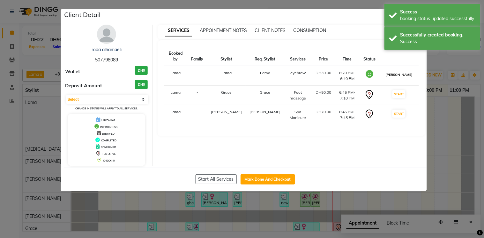
click at [407, 72] on button "[PERSON_NAME]" at bounding box center [399, 75] width 30 height 8
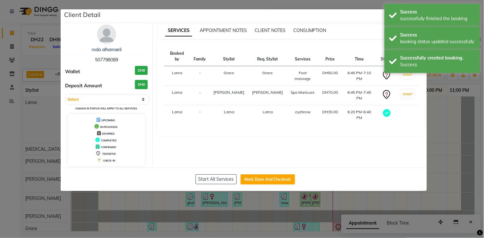
click at [331, 223] on ngb-modal-window "Client Detail roda alhamaeli 507798089 Wallet DH0 Deposit Amount DH0 Select MAR…" at bounding box center [242, 119] width 484 height 238
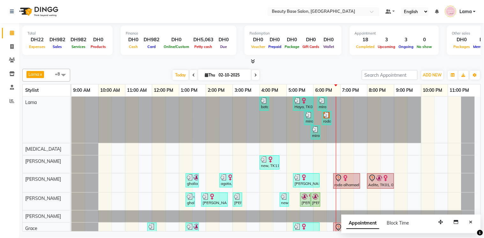
click at [340, 188] on link "roda alhamaeli, TK12, 06:45 PM-07:45 PM, Spa Manicure" at bounding box center [347, 180] width 27 height 15
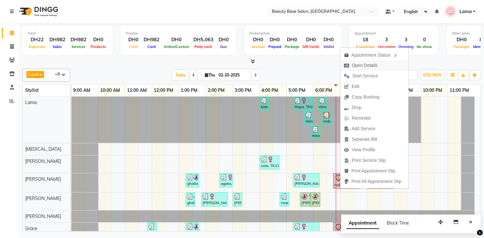
click at [378, 66] on span "Open Details" at bounding box center [365, 65] width 26 height 7
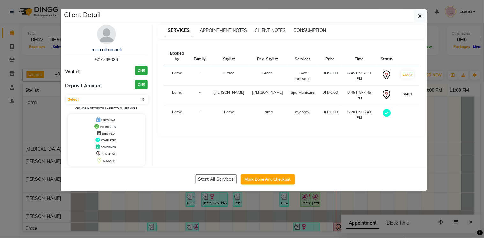
click at [407, 90] on button "START" at bounding box center [407, 94] width 13 height 8
click at [401, 72] on button "START" at bounding box center [407, 75] width 13 height 8
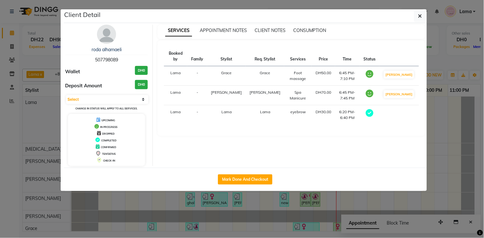
click at [451, 168] on ngb-modal-window "Client Detail roda alhamaeli 507798089 Wallet DH0 Deposit Amount DH0 Select MAR…" at bounding box center [242, 119] width 484 height 238
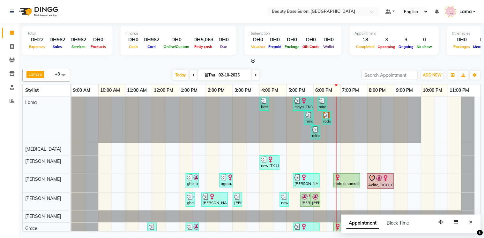
click at [319, 202] on div at bounding box center [320, 199] width 3 height 13
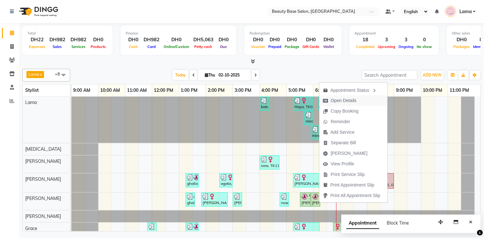
click at [342, 103] on span "Open Details" at bounding box center [344, 100] width 26 height 7
select select "1"
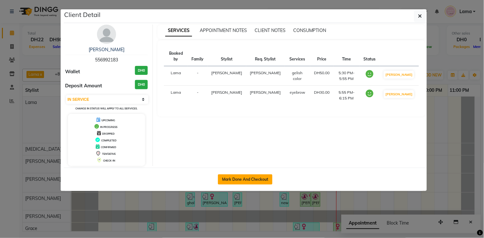
click at [261, 178] on button "Mark Done And Checkout" at bounding box center [245, 179] width 55 height 10
select select "service"
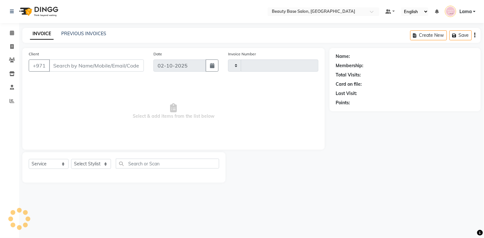
type input "2441"
select select "813"
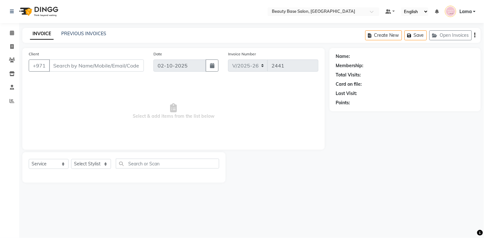
type input "556992183"
select select "61471"
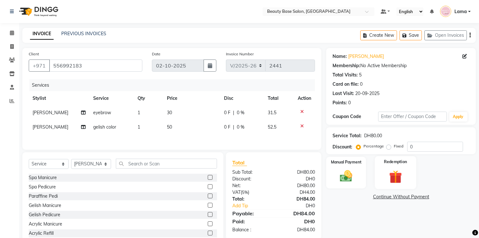
click at [390, 156] on div "Redemption" at bounding box center [396, 172] width 42 height 33
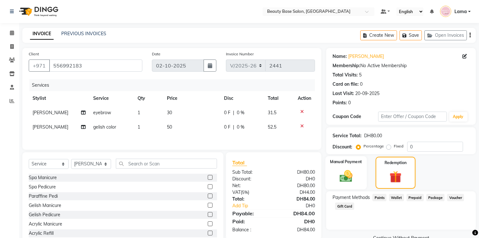
click at [355, 182] on img at bounding box center [346, 176] width 21 height 15
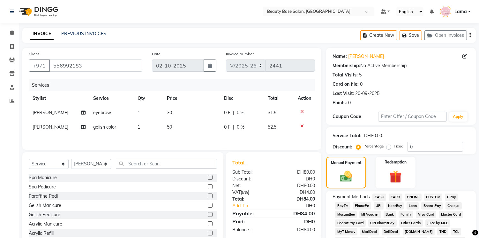
click at [394, 148] on label "Fixed" at bounding box center [399, 146] width 10 height 6
click at [388, 148] on input "Fixed" at bounding box center [390, 146] width 4 height 4
radio input "true"
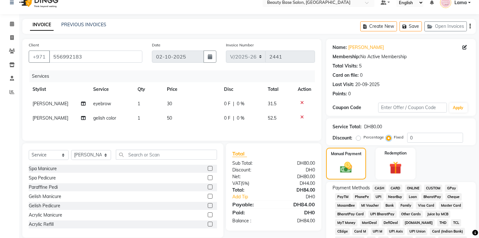
scroll to position [29, 0]
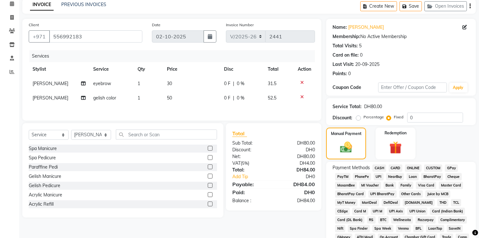
click at [381, 171] on span "CASH" at bounding box center [380, 167] width 14 height 7
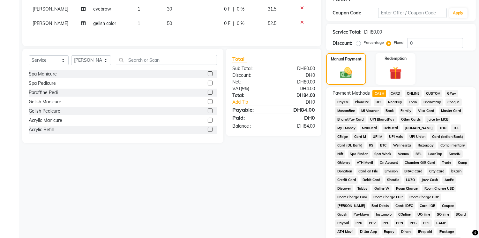
scroll to position [188, 0]
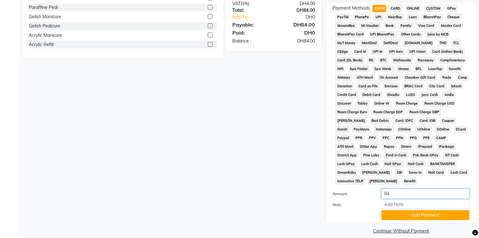
click at [426, 188] on input "84" at bounding box center [426, 193] width 88 height 10
type input "8"
type input "100"
click at [429, 210] on button "Add Payment" at bounding box center [426, 215] width 88 height 10
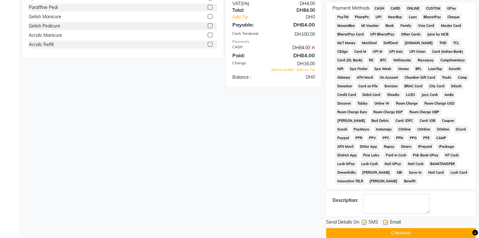
click at [415, 228] on button "Checkout" at bounding box center [401, 233] width 150 height 10
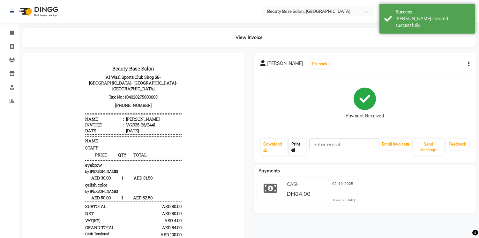
click at [303, 149] on link "Print" at bounding box center [297, 147] width 17 height 17
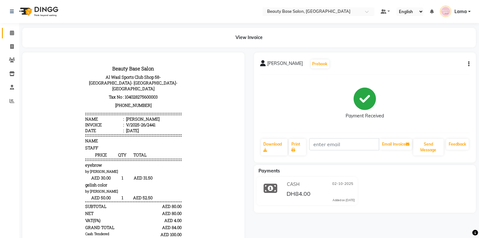
click at [5, 29] on link "Calendar" at bounding box center [9, 33] width 15 height 11
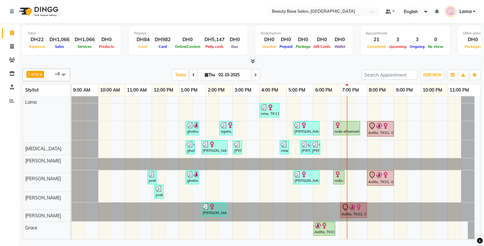
scroll to position [57, 0]
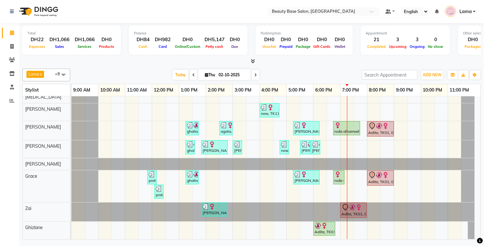
click at [357, 208] on div "Aelite, TK01, 07:00 PM-08:00 PM, Classic massage" at bounding box center [353, 210] width 25 height 13
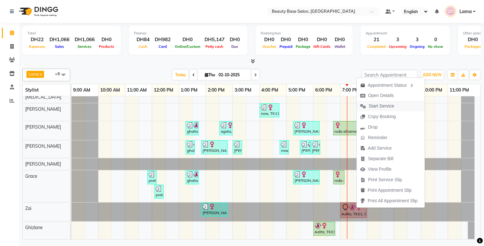
click at [389, 107] on span "Start Service" at bounding box center [382, 106] width 26 height 7
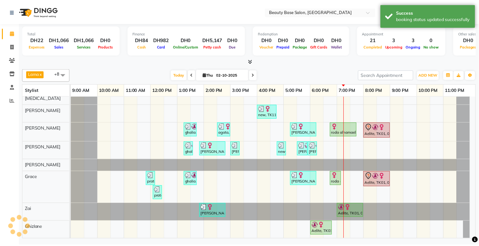
scroll to position [56, 0]
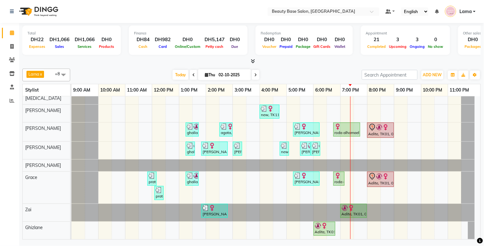
click at [348, 128] on div "roda alhamaeli, TK12, 06:45 PM-07:45 PM, Spa Manicure" at bounding box center [347, 130] width 26 height 12
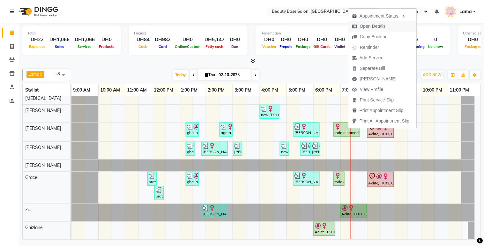
click at [376, 29] on span "Open Details" at bounding box center [373, 26] width 26 height 7
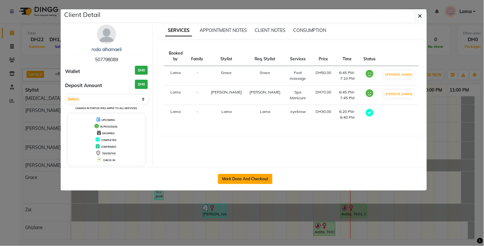
click at [242, 181] on button "Mark Done And Checkout" at bounding box center [245, 179] width 55 height 10
select select "service"
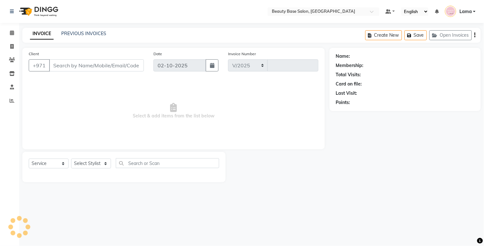
select select "813"
type input "2442"
type input "507798089"
select select "54542"
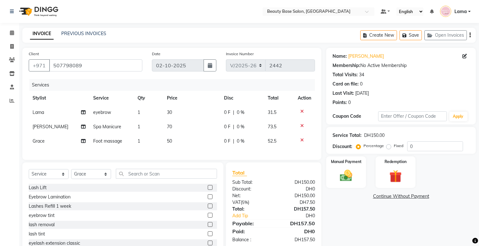
click at [394, 147] on label "Fixed" at bounding box center [399, 146] width 10 height 6
click at [390, 147] on input "Fixed" at bounding box center [390, 146] width 4 height 4
radio input "true"
click at [353, 175] on img at bounding box center [346, 176] width 21 height 15
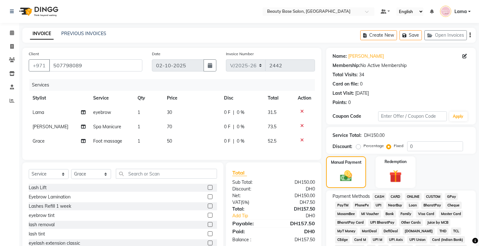
click at [385, 198] on span "CASH" at bounding box center [380, 196] width 14 height 7
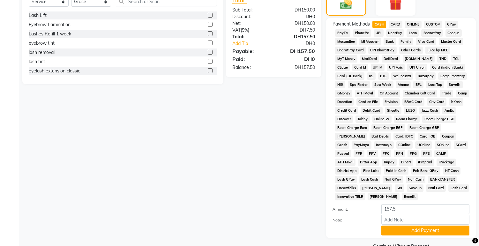
scroll to position [180, 0]
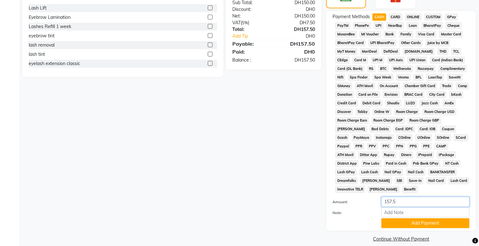
click at [418, 197] on input "157.5" at bounding box center [426, 202] width 88 height 10
type input "1"
type input "210"
click at [417, 218] on button "Add Payment" at bounding box center [426, 223] width 88 height 10
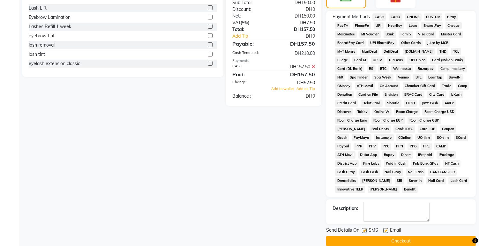
click at [423, 236] on button "Checkout" at bounding box center [401, 241] width 150 height 10
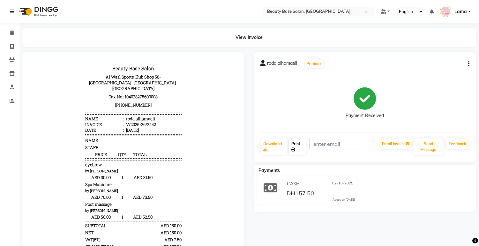
click at [306, 142] on link "Print" at bounding box center [297, 147] width 17 height 17
click at [15, 33] on span at bounding box center [11, 32] width 11 height 7
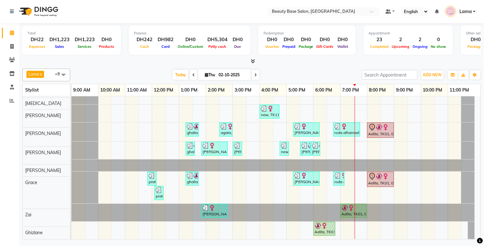
scroll to position [56, 0]
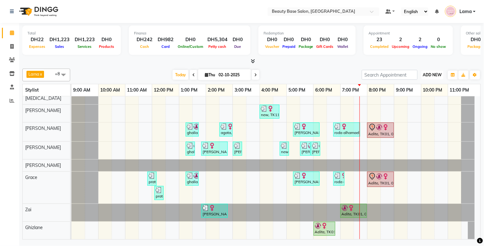
click at [432, 74] on span "ADD NEW" at bounding box center [432, 74] width 19 height 5
click at [424, 88] on button "Add Appointment" at bounding box center [418, 87] width 50 height 8
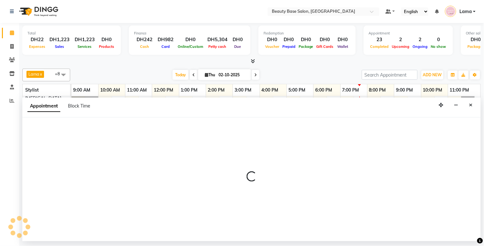
select select "tentative"
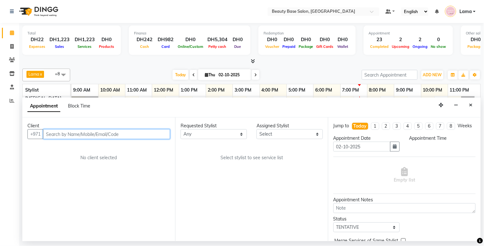
select select "600"
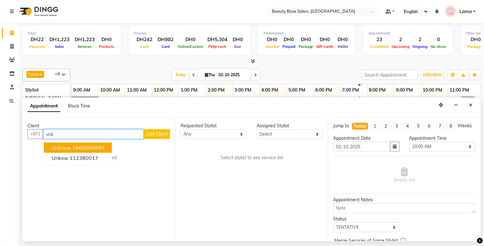
click at [83, 147] on ngb-highlight "7666889999" at bounding box center [88, 148] width 32 height 6
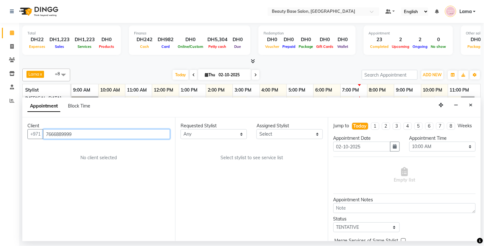
type input "7666889999"
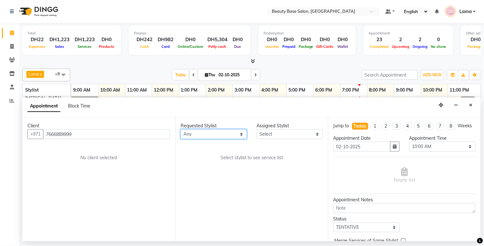
click at [190, 133] on select "Any [PERSON_NAME] [PERSON_NAME] [PERSON_NAME] [PERSON_NAME] [PERSON_NAME] [MEDI…" at bounding box center [214, 134] width 66 height 10
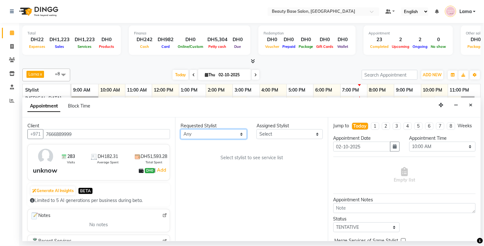
select select "61471"
click at [181, 129] on select "Any [PERSON_NAME] [PERSON_NAME] [PERSON_NAME] [PERSON_NAME] [PERSON_NAME] [MEDI…" at bounding box center [214, 134] width 66 height 10
select select "61471"
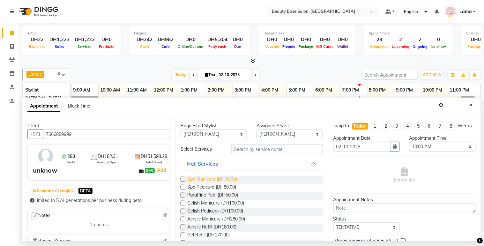
click at [211, 182] on span "Spa Manicure (DH70.00)" at bounding box center [212, 180] width 50 height 8
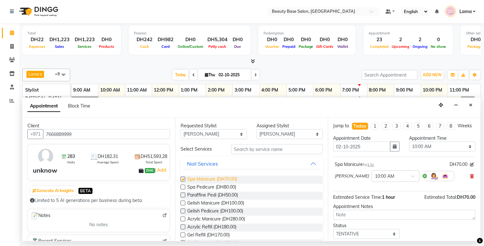
checkbox input "false"
click at [227, 136] on select "Any [PERSON_NAME] [PERSON_NAME] [PERSON_NAME] [PERSON_NAME] [PERSON_NAME] [MEDI…" at bounding box center [214, 134] width 66 height 10
click at [236, 129] on select "Any [PERSON_NAME] [PERSON_NAME] [PERSON_NAME] [PERSON_NAME] [PERSON_NAME] [MEDI…" at bounding box center [214, 134] width 66 height 10
select select "54541"
click at [181, 129] on select "Any [PERSON_NAME] [PERSON_NAME] [PERSON_NAME] [PERSON_NAME] [PERSON_NAME] [MEDI…" at bounding box center [214, 134] width 66 height 10
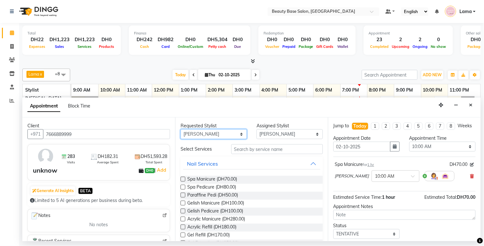
select select "54541"
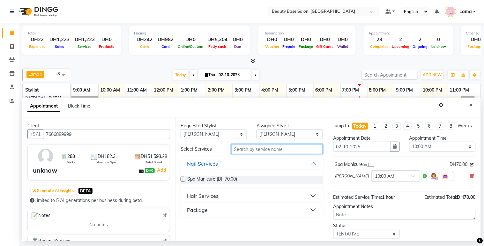
click at [246, 148] on input "text" at bounding box center [278, 149] width 92 height 10
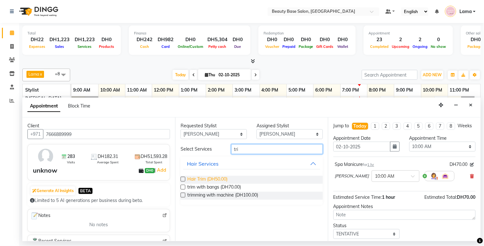
type input "tri"
click at [212, 178] on span "Hair Trim (DH50.00)" at bounding box center [207, 180] width 40 height 8
checkbox input "false"
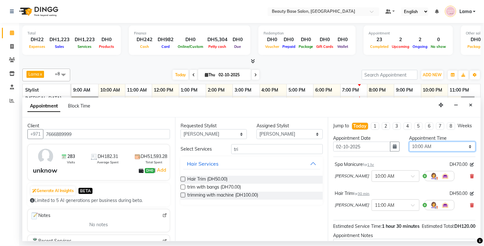
click at [425, 152] on select "Select 10:00 AM 10:05 AM 10:10 AM 10:15 AM 10:20 AM 10:25 AM 10:30 AM 10:35 AM …" at bounding box center [443, 147] width 66 height 10
select select "1150"
click at [410, 148] on select "Select 10:00 AM 10:05 AM 10:10 AM 10:15 AM 10:20 AM 10:25 AM 10:30 AM 10:35 AM …" at bounding box center [443, 147] width 66 height 10
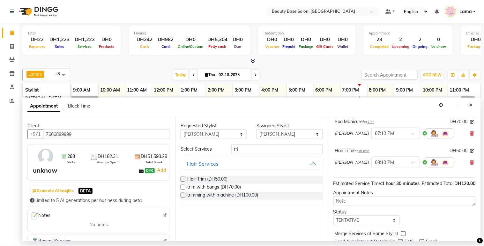
scroll to position [51, 0]
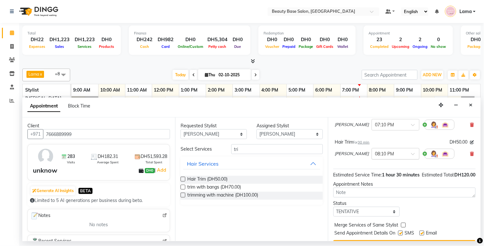
click at [376, 157] on input "text" at bounding box center [390, 153] width 28 height 7
click at [372, 179] on div "07:20 PM" at bounding box center [395, 174] width 47 height 12
click at [376, 128] on input "text" at bounding box center [390, 124] width 28 height 7
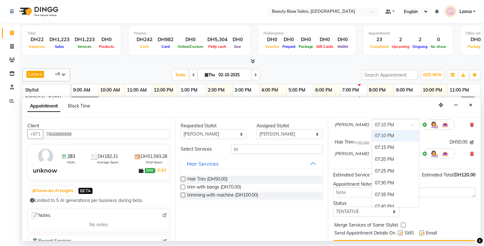
click at [372, 165] on div "07:20 PM" at bounding box center [395, 160] width 47 height 12
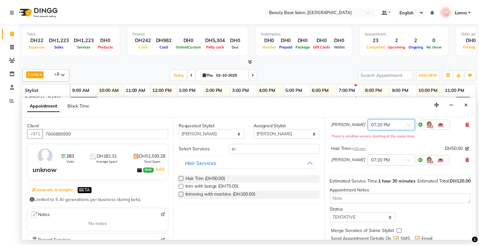
scroll to position [87, 0]
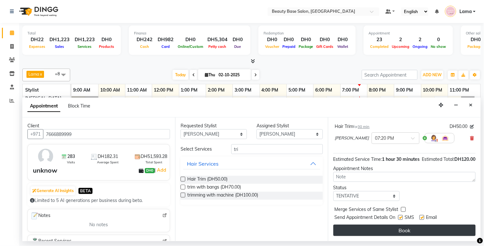
click at [401, 231] on button "Book" at bounding box center [405, 230] width 142 height 11
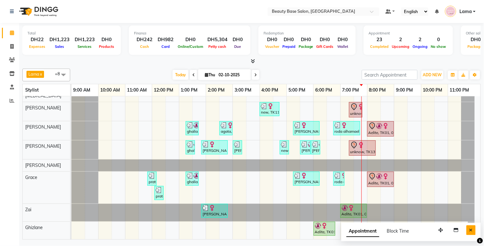
click at [473, 233] on button "Close" at bounding box center [471, 230] width 9 height 10
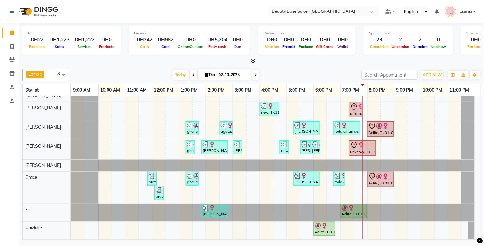
click at [354, 108] on icon at bounding box center [354, 108] width 1 height 1
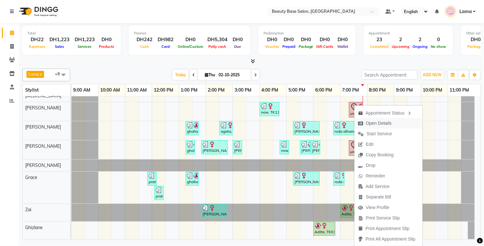
click at [374, 128] on span "Open Details" at bounding box center [375, 123] width 41 height 11
select select "7"
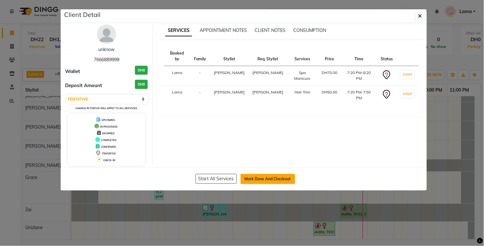
click at [281, 178] on button "Mark Done And Checkout" at bounding box center [268, 179] width 55 height 10
select select "service"
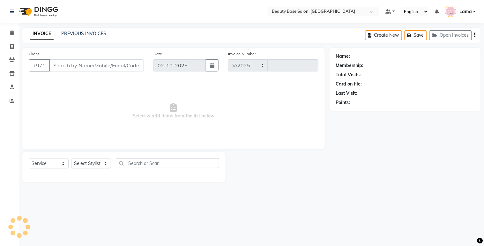
select select "813"
type input "2443"
type input "7666889999"
select select "61471"
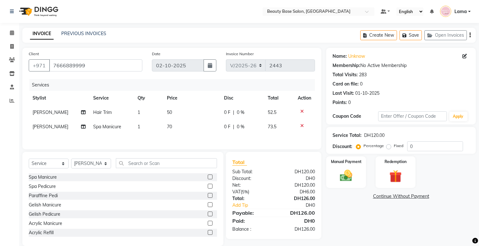
click at [397, 148] on label "Fixed" at bounding box center [399, 146] width 10 height 6
click at [392, 148] on input "Fixed" at bounding box center [390, 146] width 4 height 4
radio input "true"
click at [352, 178] on img at bounding box center [346, 176] width 21 height 15
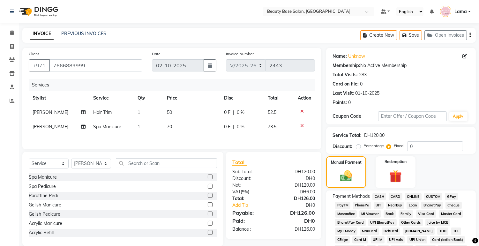
click at [400, 199] on span "CARD" at bounding box center [396, 196] width 14 height 7
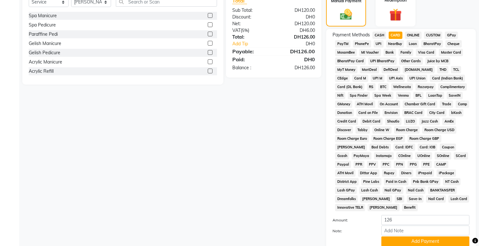
scroll to position [180, 0]
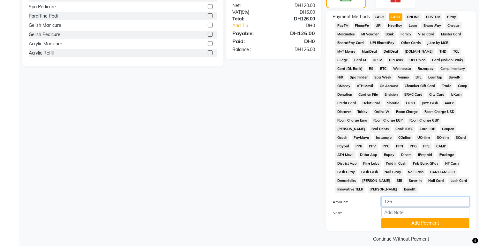
click at [413, 197] on input "126" at bounding box center [426, 202] width 88 height 10
type input "1"
type input "6"
type input "52.5"
click at [408, 218] on button "Add Payment" at bounding box center [426, 223] width 88 height 10
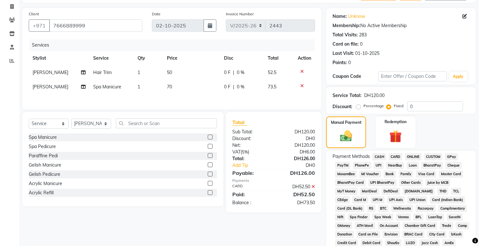
scroll to position [37, 0]
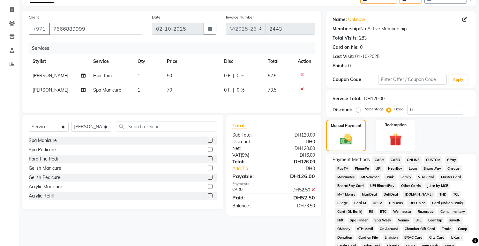
click at [380, 158] on span "CASH" at bounding box center [380, 159] width 14 height 7
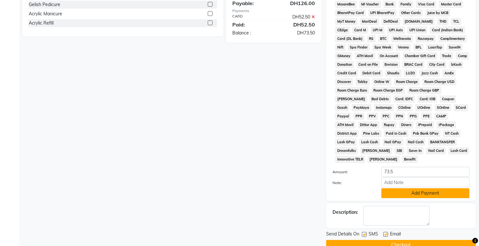
click at [422, 188] on button "Add Payment" at bounding box center [426, 193] width 88 height 10
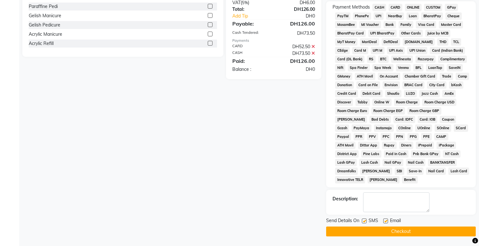
scroll to position [182, 0]
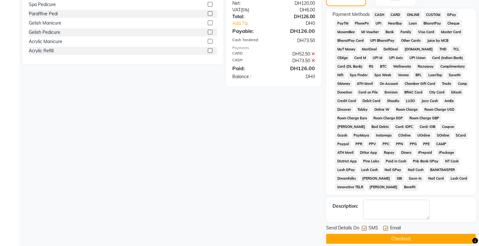
click at [411, 234] on button "Checkout" at bounding box center [401, 239] width 150 height 10
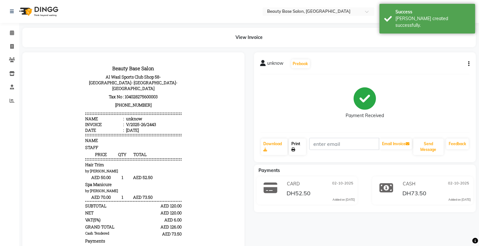
click at [296, 147] on link "Print" at bounding box center [297, 147] width 17 height 17
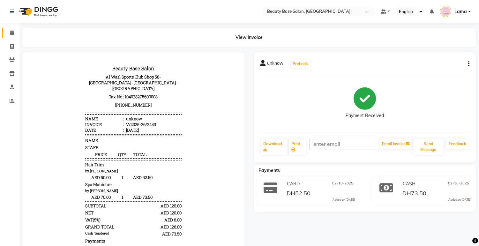
click at [10, 34] on icon at bounding box center [12, 32] width 4 height 5
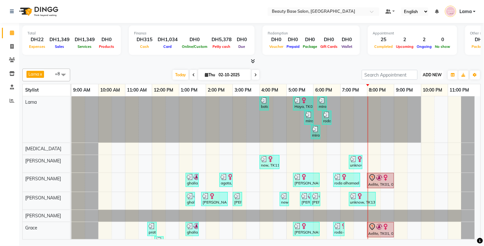
click at [436, 74] on span "ADD NEW" at bounding box center [432, 74] width 19 height 5
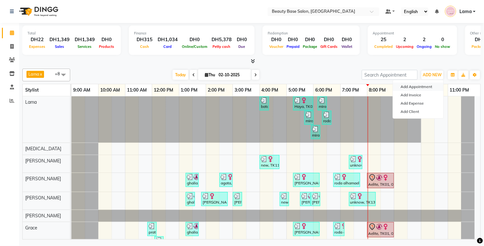
click at [425, 88] on button "Add Appointment" at bounding box center [418, 87] width 50 height 8
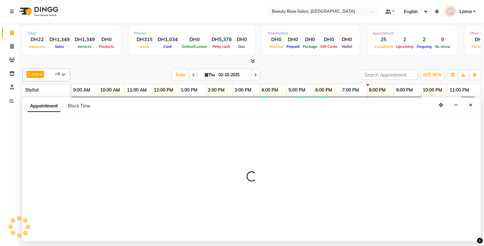
select select "600"
select select "tentative"
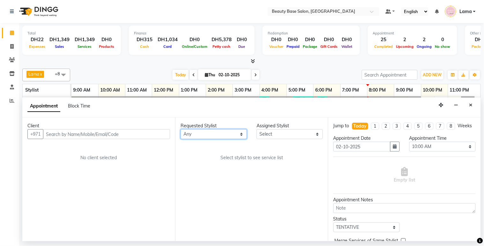
click at [209, 134] on select "Any [PERSON_NAME] [PERSON_NAME] [PERSON_NAME] [PERSON_NAME] [PERSON_NAME] [MEDI…" at bounding box center [214, 134] width 66 height 10
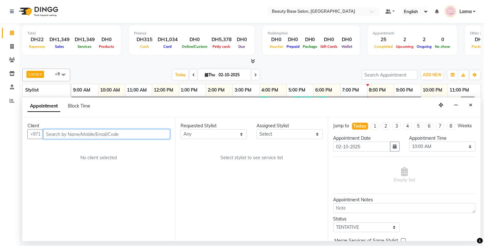
click at [155, 135] on input "text" at bounding box center [106, 134] width 127 height 10
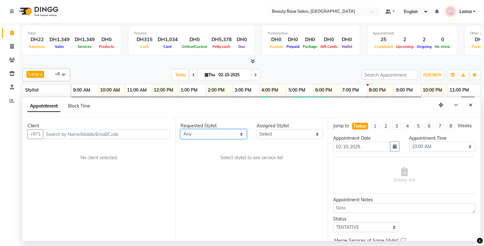
click at [213, 136] on select "Any [PERSON_NAME] [PERSON_NAME] [PERSON_NAME] [PERSON_NAME] [PERSON_NAME] [MEDI…" at bounding box center [214, 134] width 66 height 10
select select "49318"
click at [181, 129] on select "Any [PERSON_NAME] [PERSON_NAME] [PERSON_NAME] [PERSON_NAME] [PERSON_NAME] [MEDI…" at bounding box center [214, 134] width 66 height 10
select select "49318"
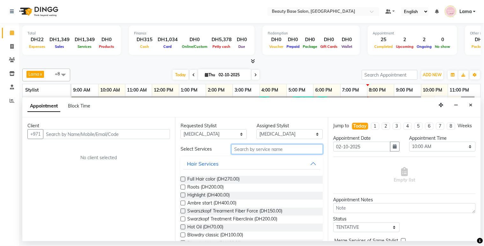
click at [253, 151] on input "text" at bounding box center [278, 149] width 92 height 10
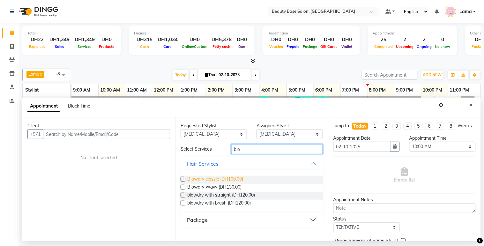
type input "blo"
click at [224, 177] on span "Blowdry classic (DH100.00)" at bounding box center [215, 180] width 56 height 8
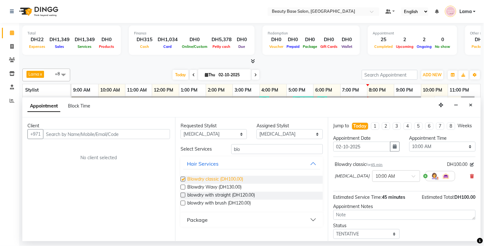
checkbox input "false"
click at [444, 152] on select "Select 10:00 AM 10:05 AM 10:10 AM 10:15 AM 10:20 AM 10:25 AM 10:30 AM 10:35 AM …" at bounding box center [443, 147] width 66 height 10
select select "1170"
click at [410, 148] on select "Select 10:00 AM 10:05 AM 10:10 AM 10:15 AM 10:20 AM 10:25 AM 10:30 AM 10:35 AM …" at bounding box center [443, 147] width 66 height 10
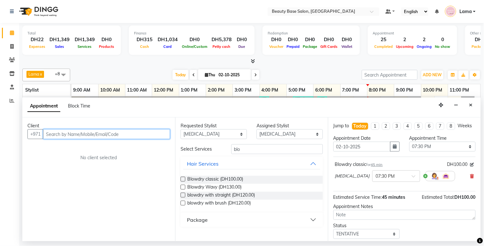
click at [158, 132] on input "text" at bounding box center [106, 134] width 127 height 10
click at [471, 179] on icon at bounding box center [473, 176] width 4 height 4
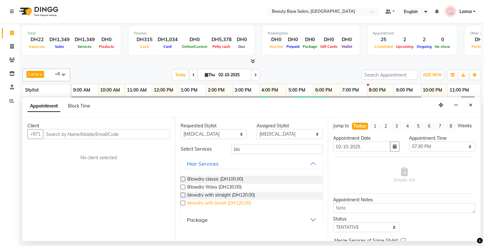
click at [241, 206] on span "blowdry with brush (DH120.00)" at bounding box center [219, 204] width 64 height 8
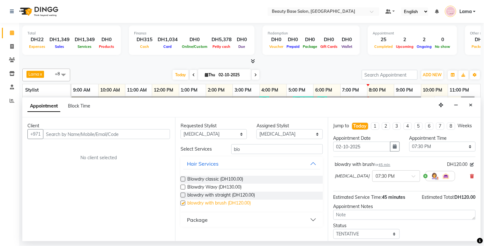
checkbox input "false"
click at [125, 135] on input "text" at bounding box center [106, 134] width 127 height 10
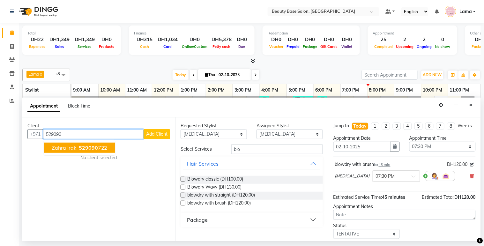
click at [100, 147] on ngb-highlight "529090 722" at bounding box center [93, 148] width 30 height 6
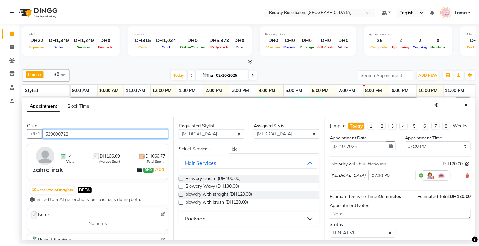
scroll to position [44, 0]
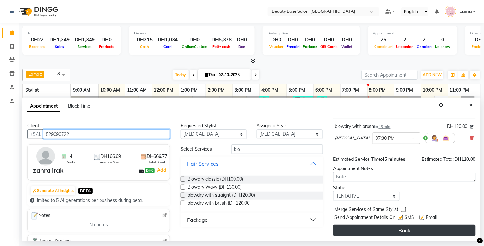
type input "529090722"
click at [409, 232] on button "Book" at bounding box center [405, 230] width 142 height 11
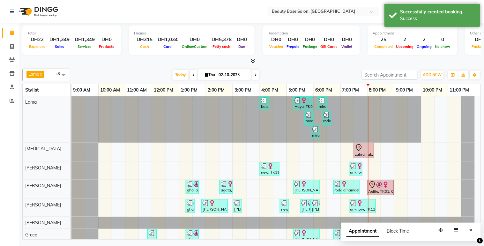
click at [366, 150] on div at bounding box center [363, 148] width 17 height 8
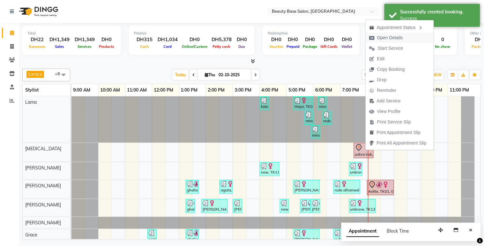
click at [387, 37] on span "Open Details" at bounding box center [390, 37] width 26 height 7
select select "7"
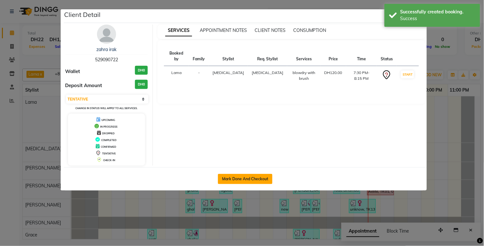
click at [246, 181] on button "Mark Done And Checkout" at bounding box center [245, 179] width 55 height 10
select select "service"
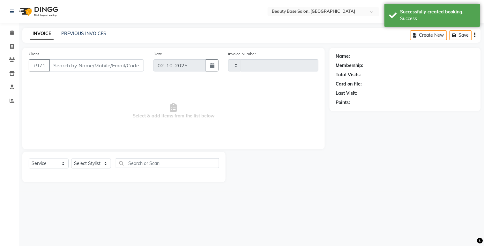
type input "2444"
select select "813"
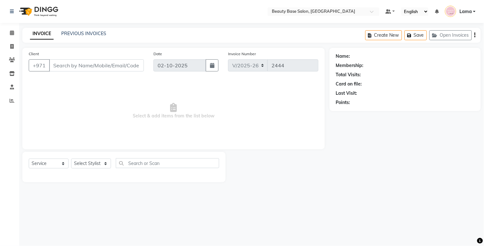
type input "529090722"
select select "49318"
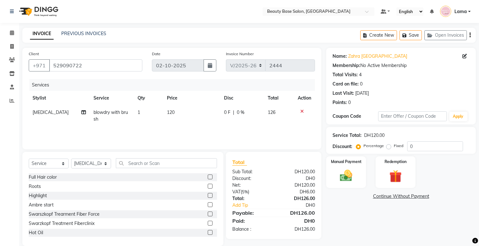
click at [394, 149] on label "Fixed" at bounding box center [399, 146] width 10 height 6
click at [389, 148] on input "Fixed" at bounding box center [390, 146] width 4 height 4
radio input "true"
click at [356, 171] on img at bounding box center [346, 176] width 21 height 15
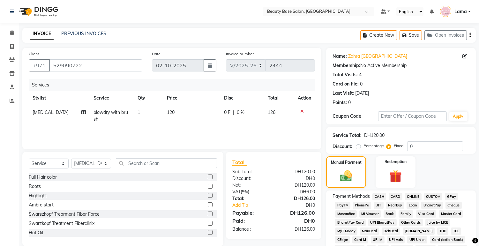
click at [397, 200] on span "CARD" at bounding box center [396, 196] width 14 height 7
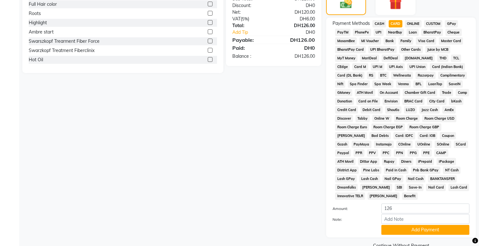
scroll to position [180, 0]
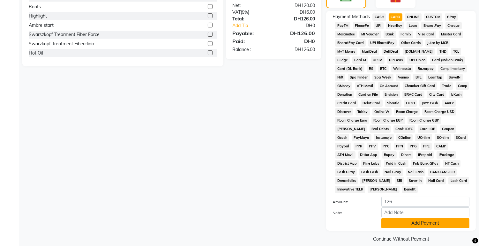
click at [408, 218] on button "Add Payment" at bounding box center [426, 223] width 88 height 10
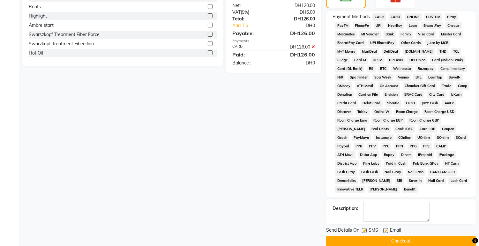
click at [409, 236] on button "Checkout" at bounding box center [401, 241] width 150 height 10
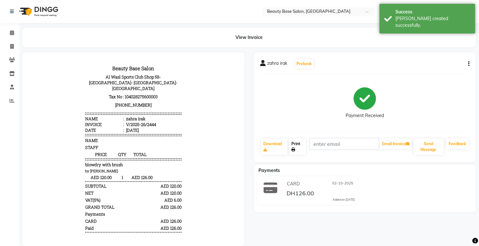
click at [301, 146] on link "Print" at bounding box center [297, 147] width 17 height 17
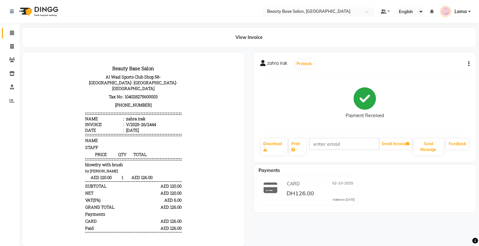
click at [6, 28] on link "Calendar" at bounding box center [9, 33] width 15 height 11
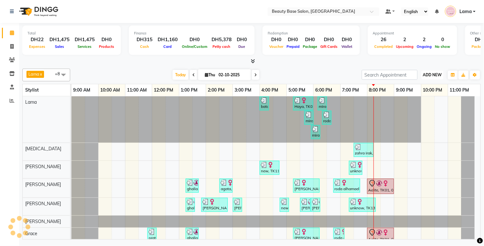
click at [439, 73] on span "ADD NEW" at bounding box center [432, 74] width 19 height 5
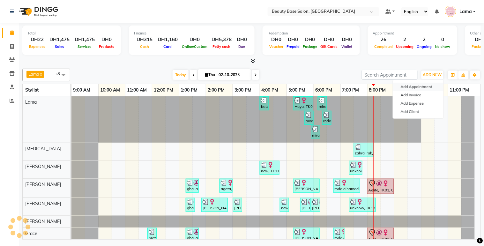
click at [422, 86] on button "Add Appointment" at bounding box center [418, 87] width 50 height 8
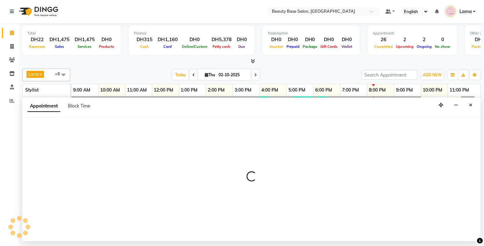
select select "tentative"
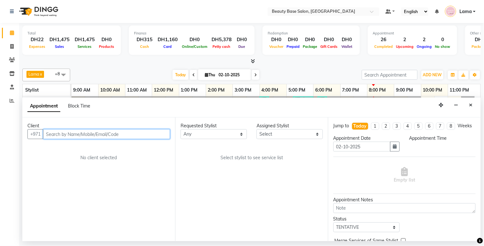
select select "600"
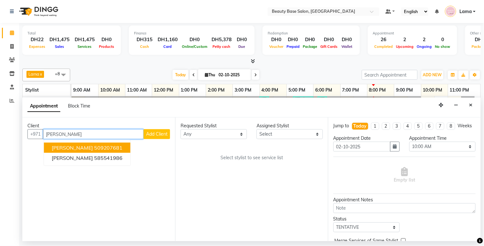
click at [114, 147] on button "yara sadek 509207681" at bounding box center [87, 148] width 87 height 10
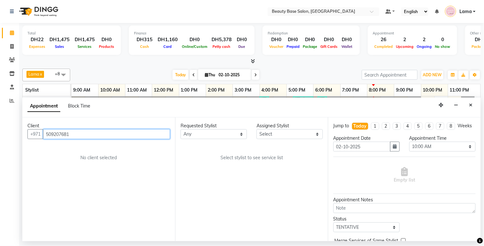
type input "509207681"
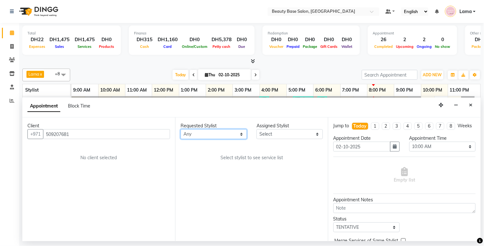
click at [210, 132] on select "Any [PERSON_NAME] [PERSON_NAME] [PERSON_NAME] [PERSON_NAME] [PERSON_NAME] [MEDI…" at bounding box center [214, 134] width 66 height 10
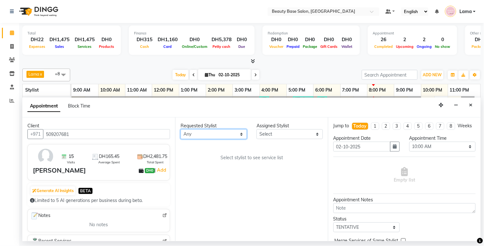
select select "49318"
click at [181, 129] on select "Any [PERSON_NAME] [PERSON_NAME] [PERSON_NAME] [PERSON_NAME] [PERSON_NAME] [MEDI…" at bounding box center [214, 134] width 66 height 10
select select "49318"
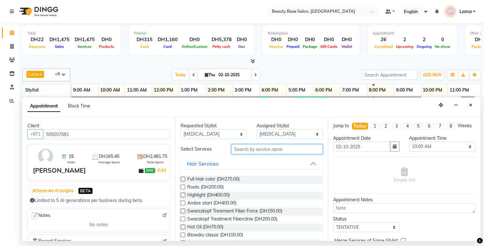
click at [250, 151] on input "text" at bounding box center [278, 149] width 92 height 10
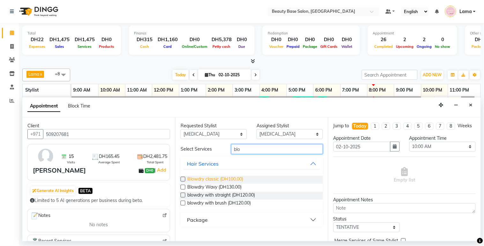
type input "blo"
click at [223, 179] on span "Blowdry classic (DH100.00)" at bounding box center [215, 180] width 56 height 8
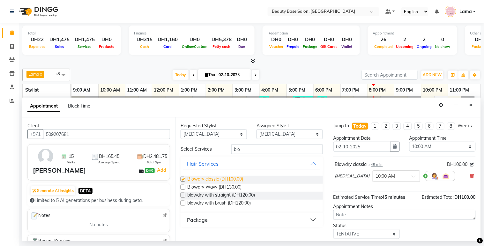
checkbox input "false"
click at [442, 152] on select "Select 10:00 AM 10:05 AM 10:10 AM 10:15 AM 10:20 AM 10:25 AM 10:30 AM 10:35 AM …" at bounding box center [443, 147] width 66 height 10
click at [427, 152] on select "Select 10:00 AM 10:05 AM 10:10 AM 10:15 AM 10:20 AM 10:25 AM 10:30 AM 10:35 AM …" at bounding box center [443, 147] width 66 height 10
select select "1260"
click at [410, 148] on select "Select 10:00 AM 10:05 AM 10:10 AM 10:15 AM 10:20 AM 10:25 AM 10:30 AM 10:35 AM …" at bounding box center [443, 147] width 66 height 10
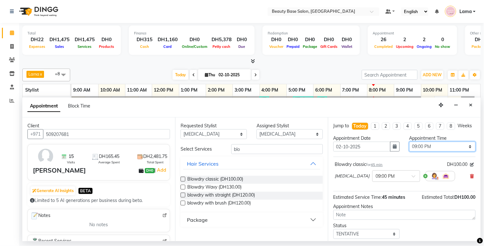
scroll to position [44, 0]
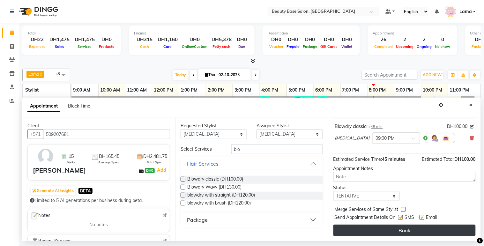
click at [419, 231] on button "Book" at bounding box center [405, 230] width 142 height 11
